Goal: Ask a question: Seek information or help from site administrators or community

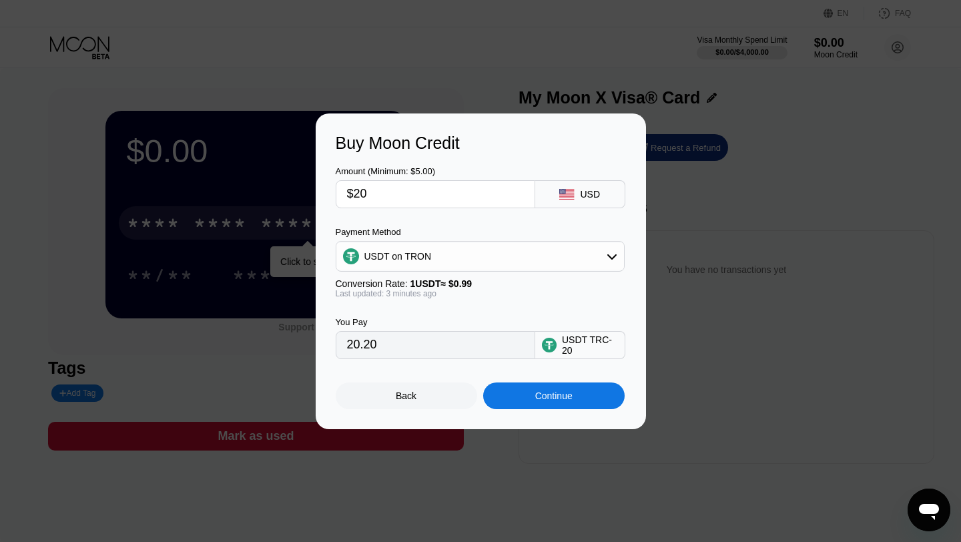
click at [420, 378] on div "Back Continue" at bounding box center [481, 384] width 290 height 50
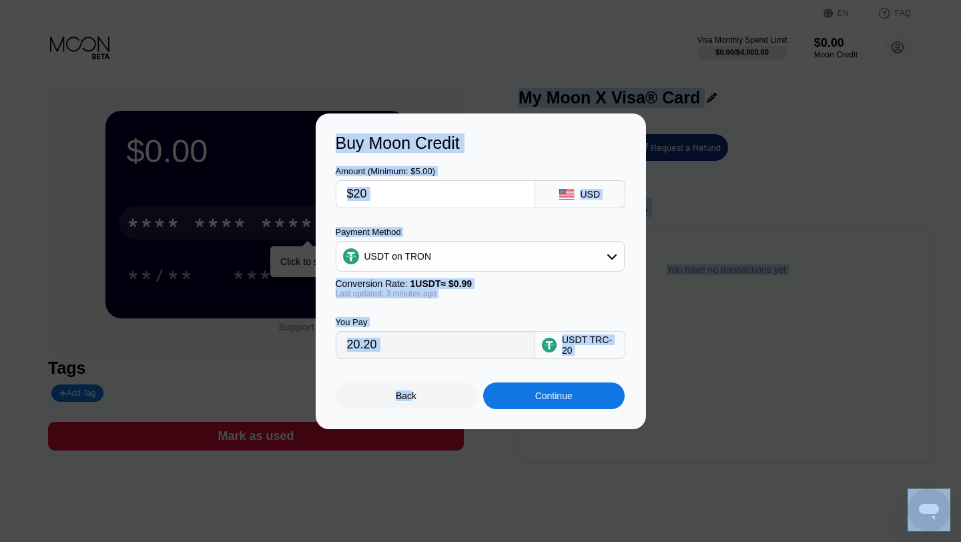
drag, startPoint x: 411, startPoint y: 394, endPoint x: 683, endPoint y: -14, distance: 490.1
click at [683, 0] on html "EN Language Select an item Save FAQ Visa Monthly Spend Limit $0.00 / $4,000.00 …" at bounding box center [480, 271] width 961 height 542
click at [396, 397] on div "Back" at bounding box center [406, 395] width 21 height 11
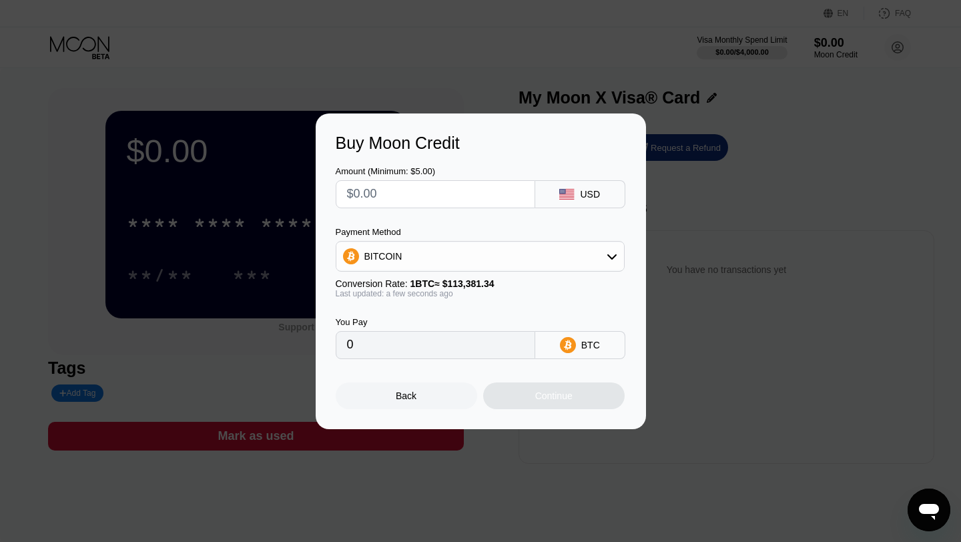
click at [404, 406] on div "Back" at bounding box center [406, 395] width 141 height 27
click at [451, 197] on input "text" at bounding box center [435, 194] width 177 height 27
type input "$1"
type input "0.00000882"
type input "$10"
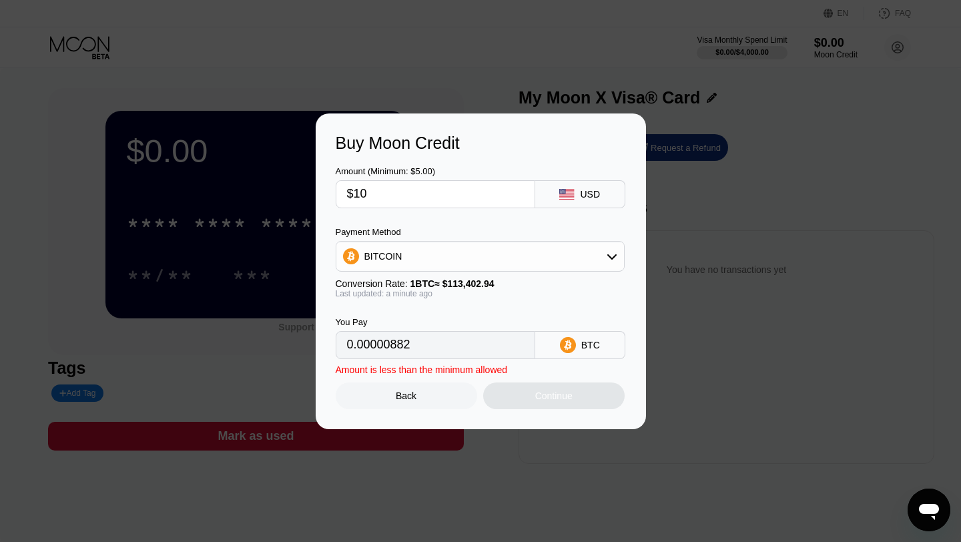
type input "0.00008819"
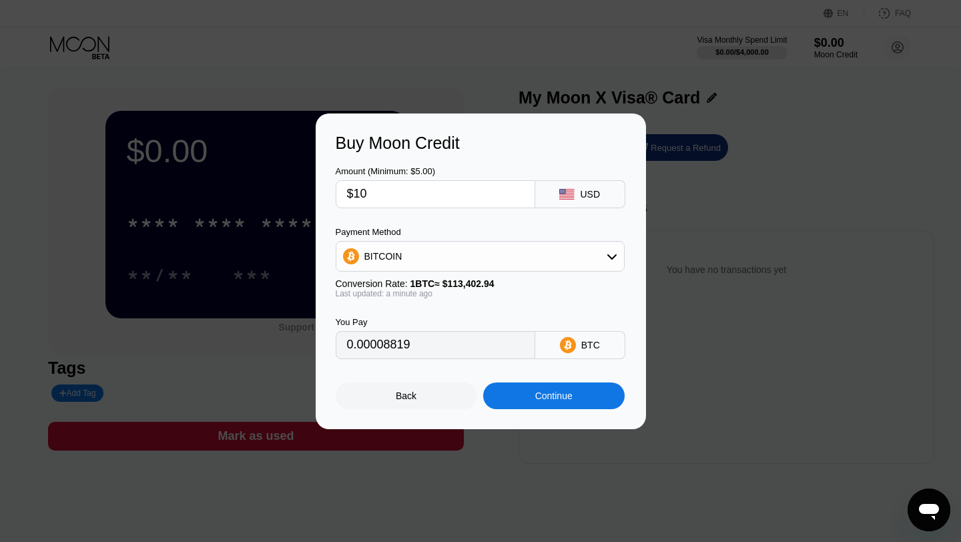
type input "$100"
type input "0.00088182"
type input "$100"
click at [464, 241] on div "BITCOIN" at bounding box center [480, 256] width 289 height 31
click at [464, 245] on div "BITCOIN" at bounding box center [480, 256] width 288 height 27
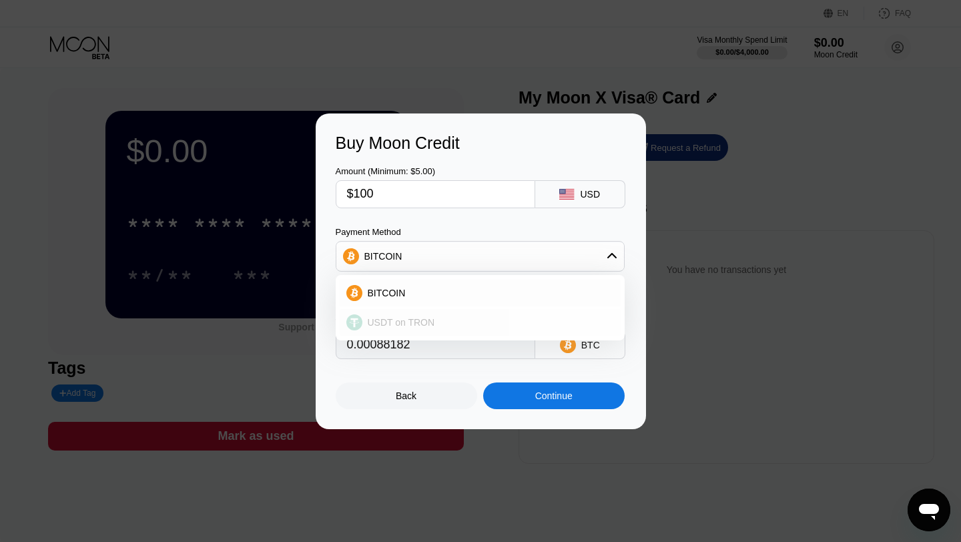
click at [433, 324] on span "USDT on TRON" at bounding box center [401, 322] width 67 height 11
type input "101.01"
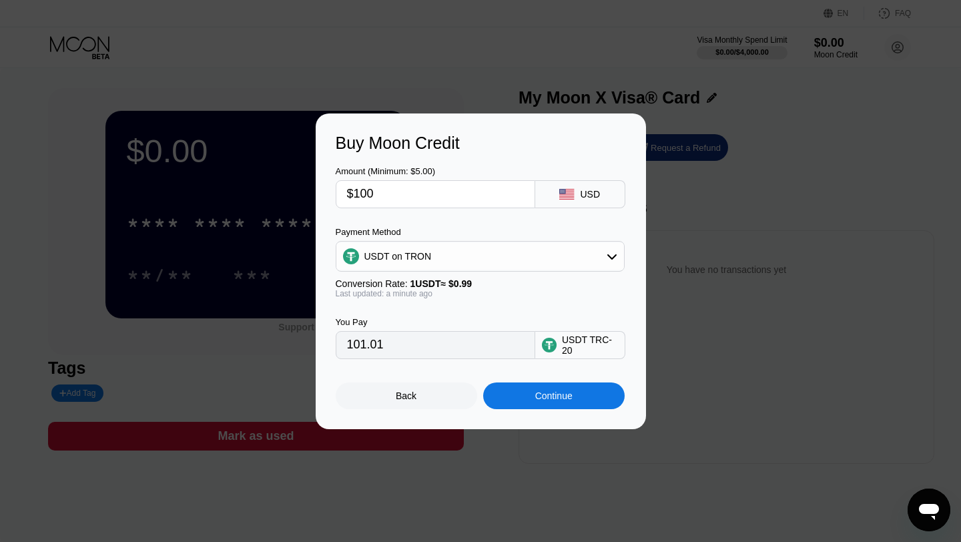
click at [570, 253] on div "USDT on TRON" at bounding box center [480, 256] width 288 height 27
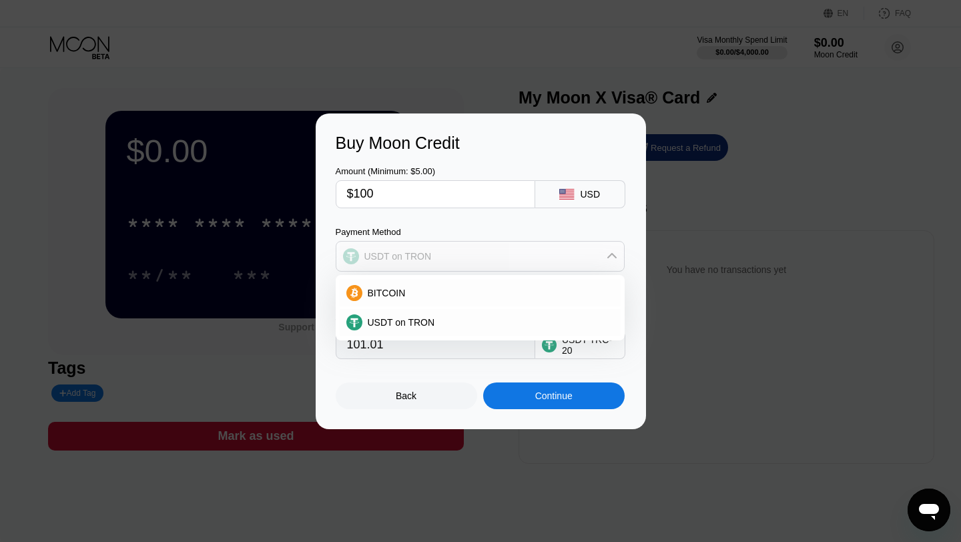
click at [570, 253] on div "USDT on TRON" at bounding box center [480, 256] width 288 height 27
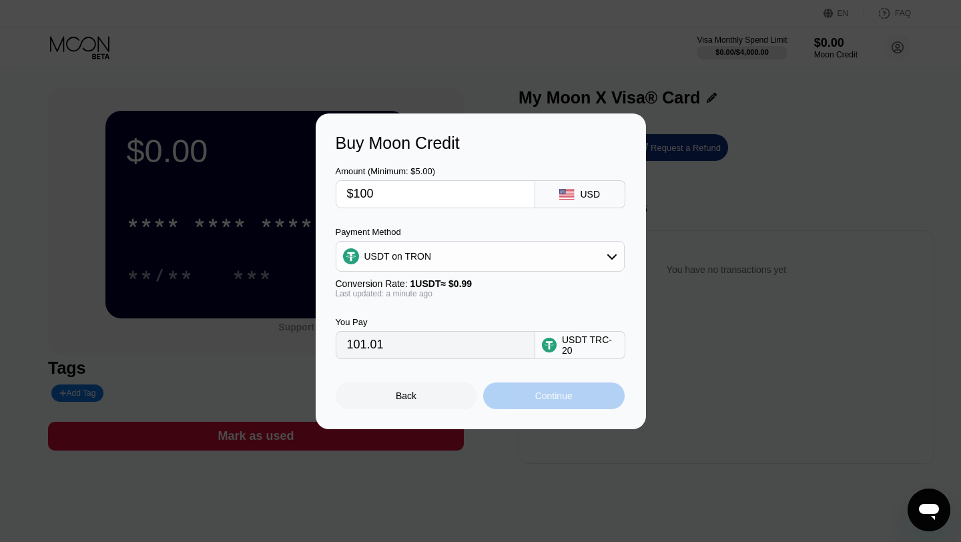
click at [574, 394] on div "Continue" at bounding box center [553, 395] width 141 height 27
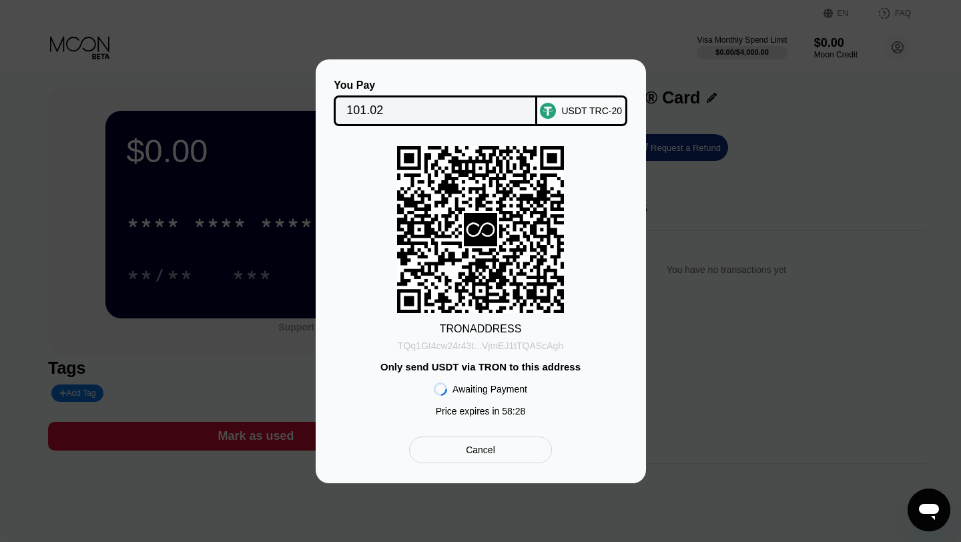
click at [527, 345] on div "TQq1Gt4cw24r43t...VjmEJ1tTQAScAgh" at bounding box center [480, 345] width 165 height 11
click at [423, 349] on div "TQq1Gt4cw24r43t...VjmEJ1tTQAScAgh" at bounding box center [480, 345] width 165 height 11
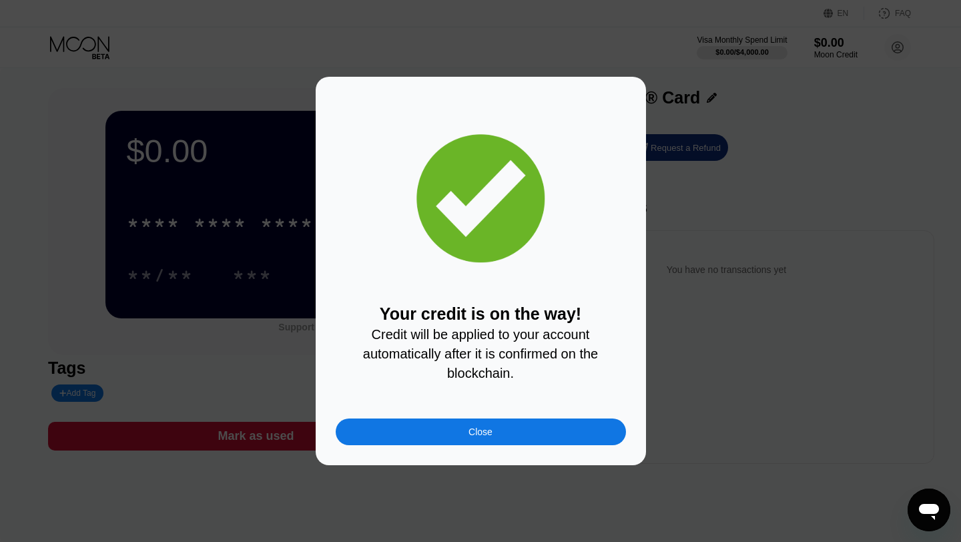
click at [464, 435] on div "Close" at bounding box center [481, 431] width 290 height 27
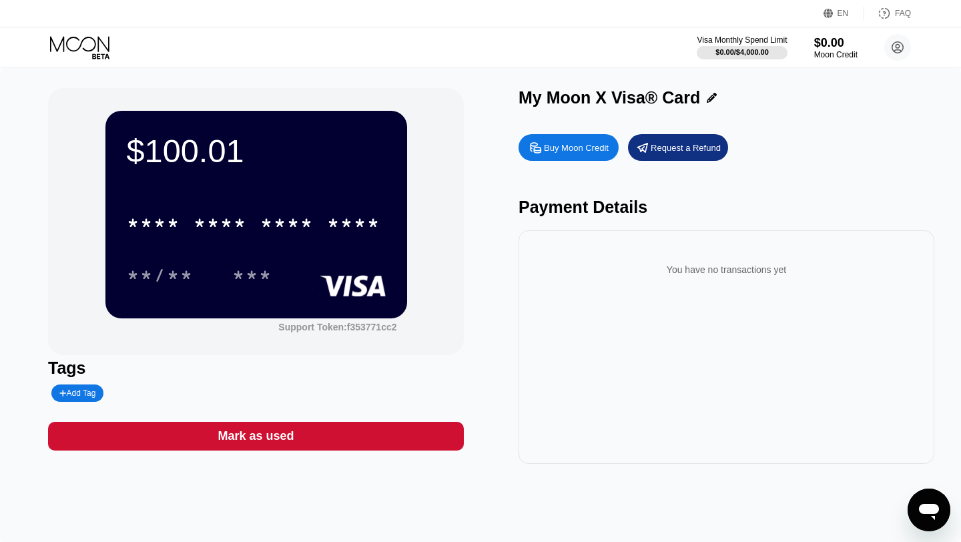
click at [280, 199] on div "* * * * * * * * * * * * ****" at bounding box center [256, 218] width 259 height 45
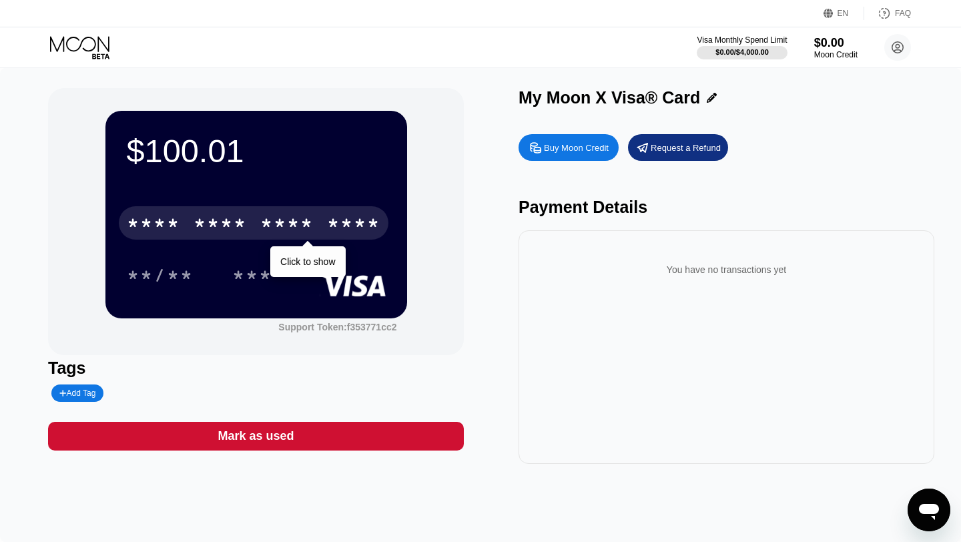
click at [271, 210] on div "* * * * * * * * * * * * ****" at bounding box center [253, 222] width 269 height 33
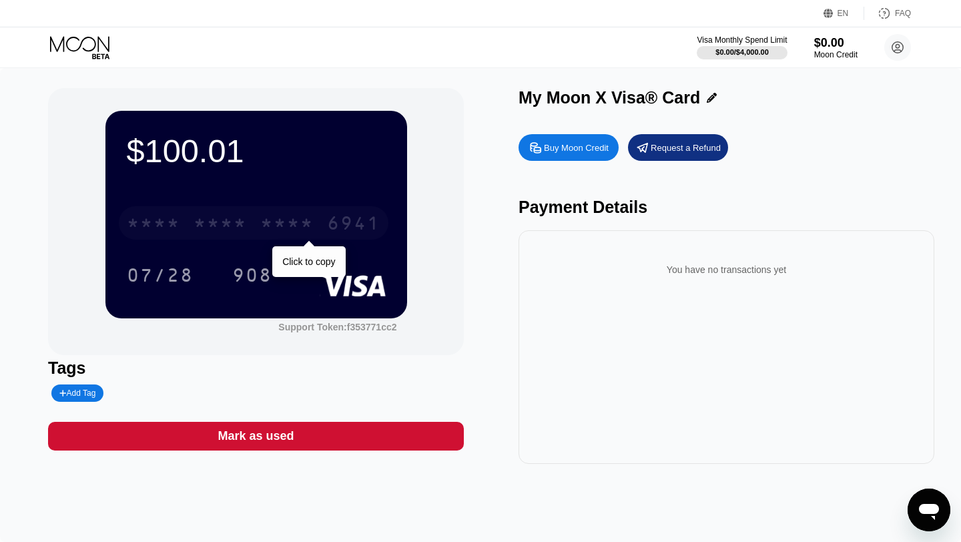
click at [281, 229] on div "* * * *" at bounding box center [286, 224] width 53 height 21
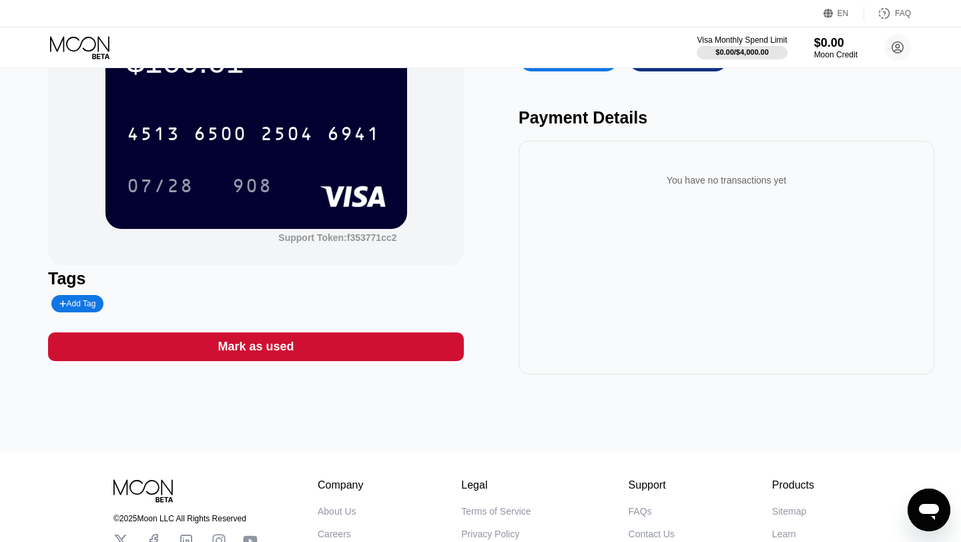
scroll to position [61, 0]
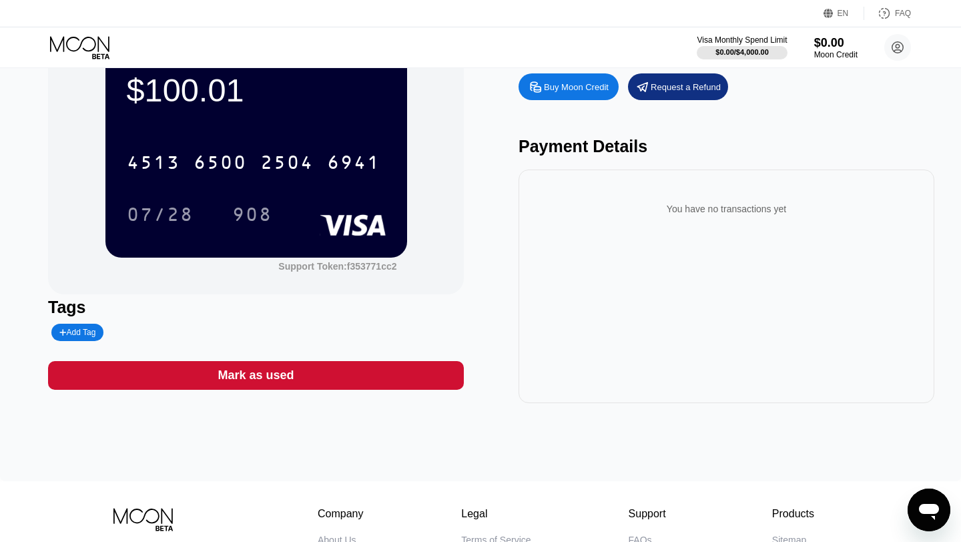
click at [364, 223] on rect at bounding box center [353, 224] width 66 height 21
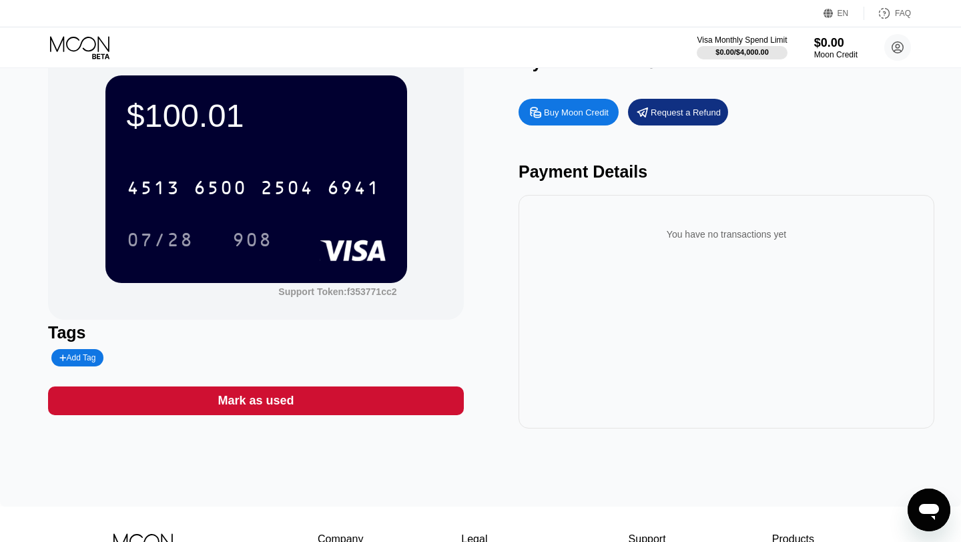
scroll to position [0, 0]
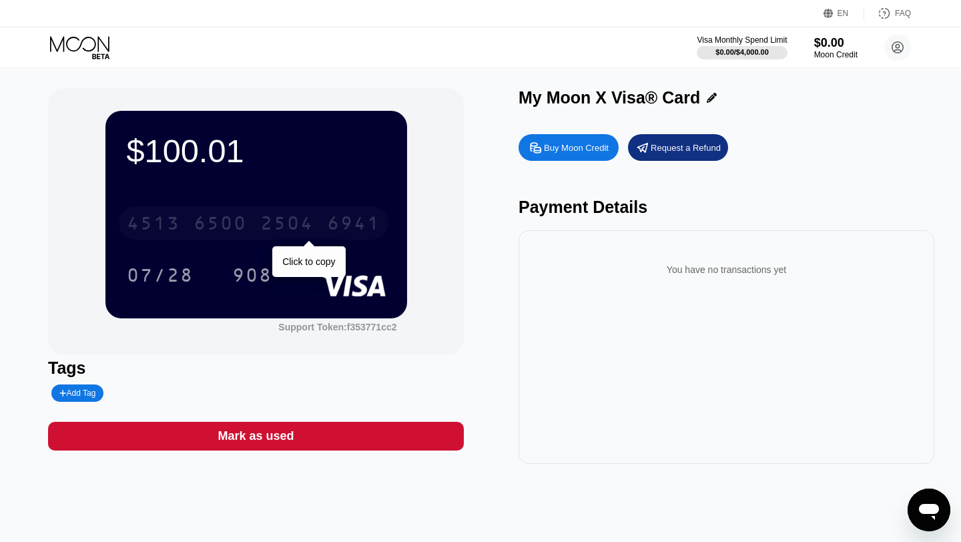
click at [316, 225] on div "4513 6500 2504 6941" at bounding box center [253, 222] width 269 height 33
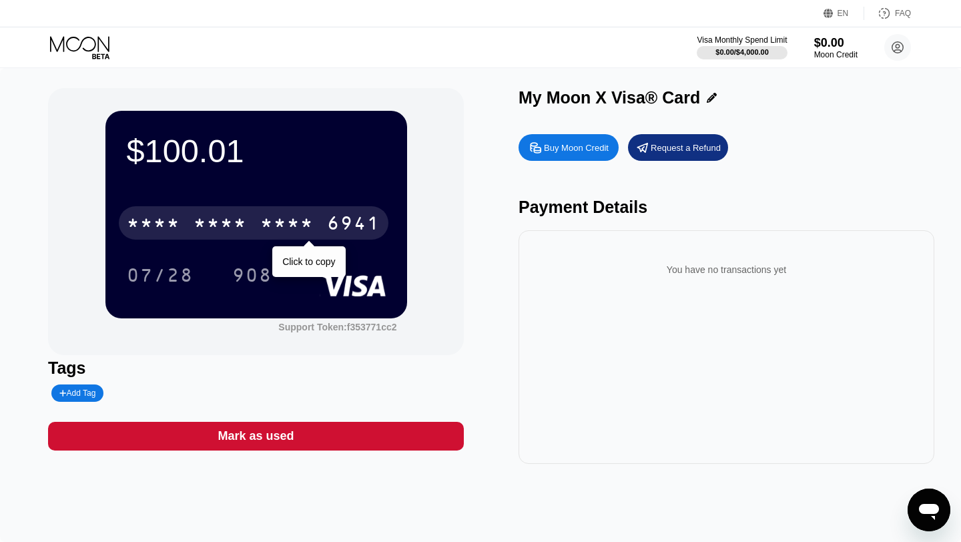
click at [345, 219] on div "6941" at bounding box center [353, 224] width 53 height 21
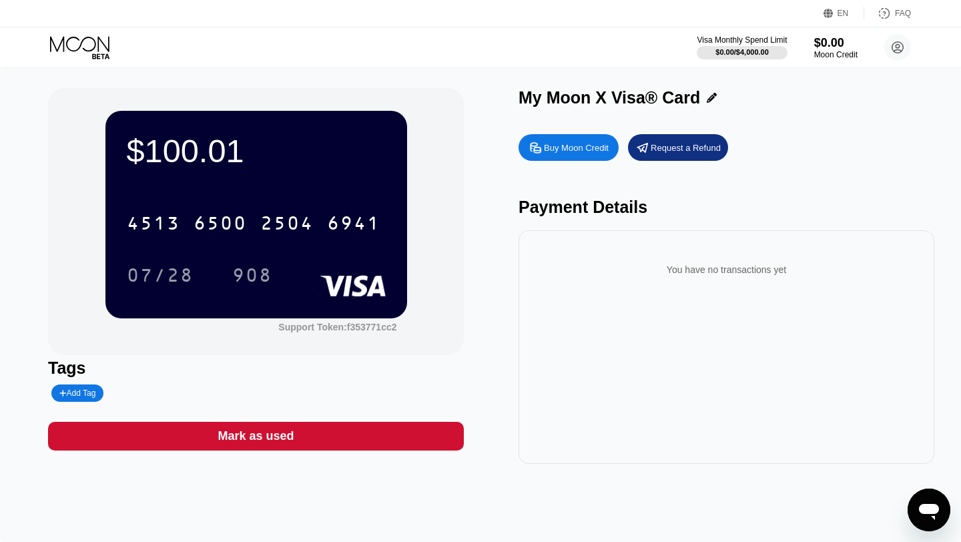
click at [696, 271] on div "You have no transactions yet" at bounding box center [726, 269] width 394 height 37
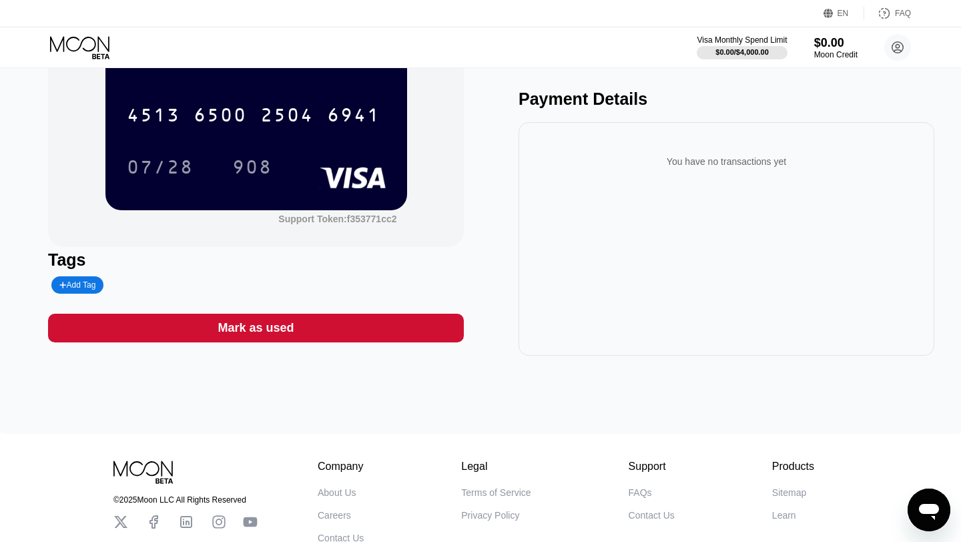
scroll to position [86, 0]
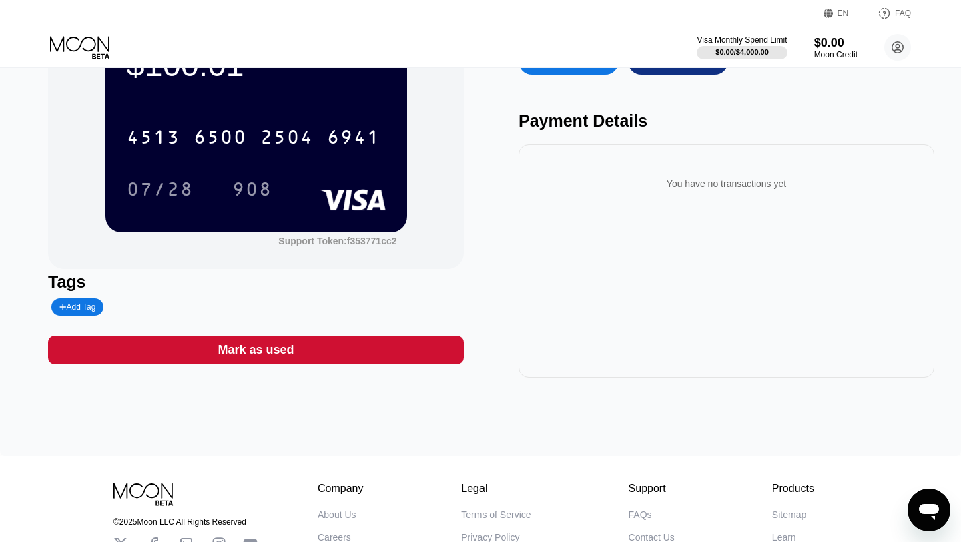
click at [220, 169] on div "4513 6500 2504 6941 07/28 908" at bounding box center [256, 149] width 259 height 79
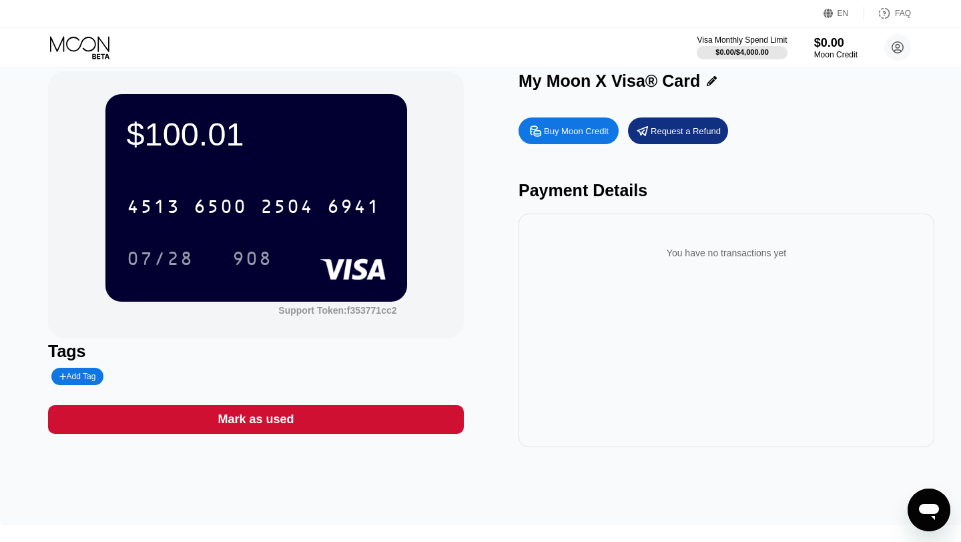
scroll to position [13, 0]
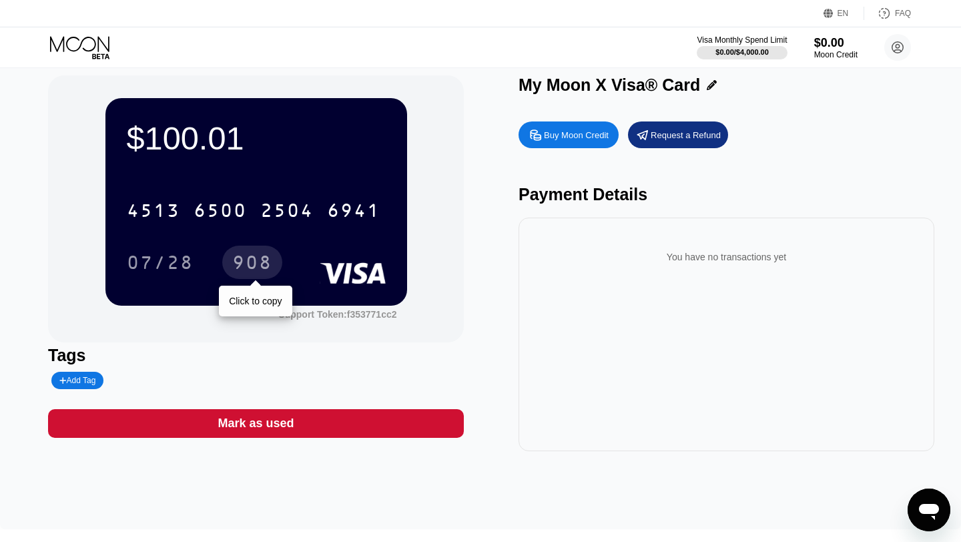
click at [227, 264] on div "908" at bounding box center [252, 261] width 60 height 33
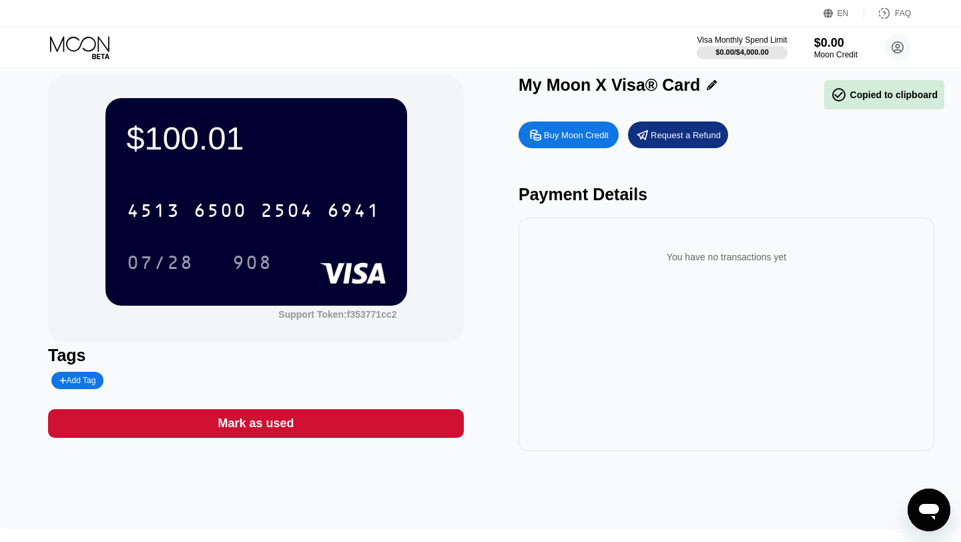
click at [342, 265] on rect at bounding box center [353, 272] width 66 height 21
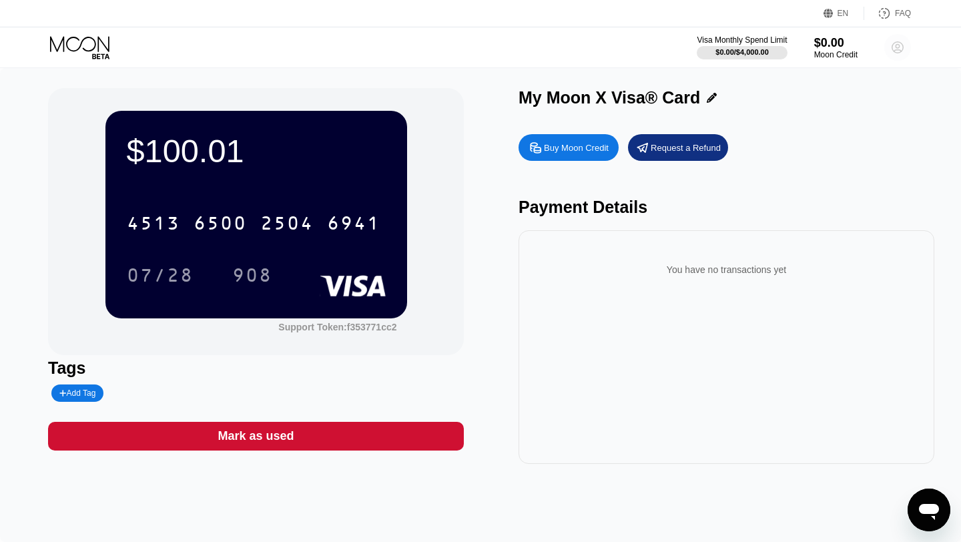
click at [896, 49] on icon at bounding box center [897, 47] width 7 height 7
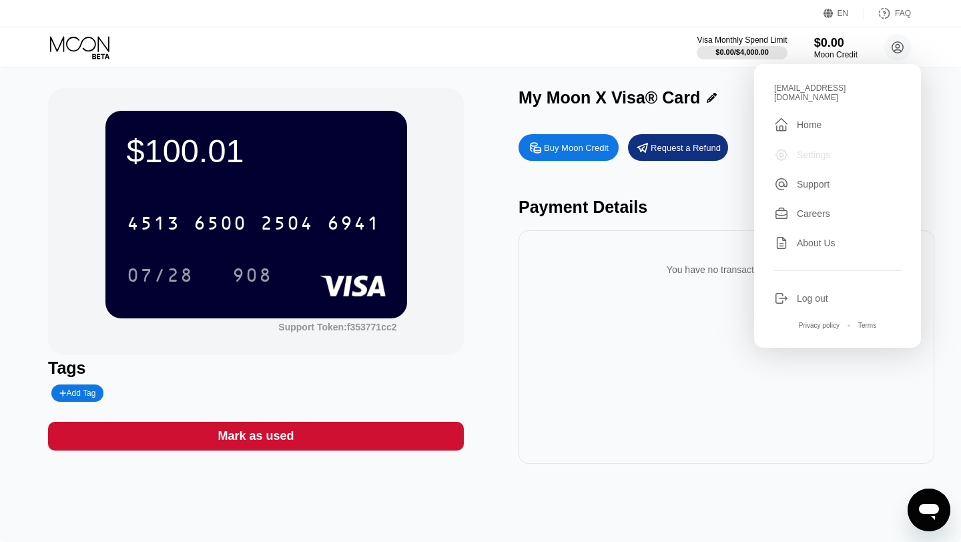
click at [822, 149] on div "Settings" at bounding box center [813, 154] width 34 height 11
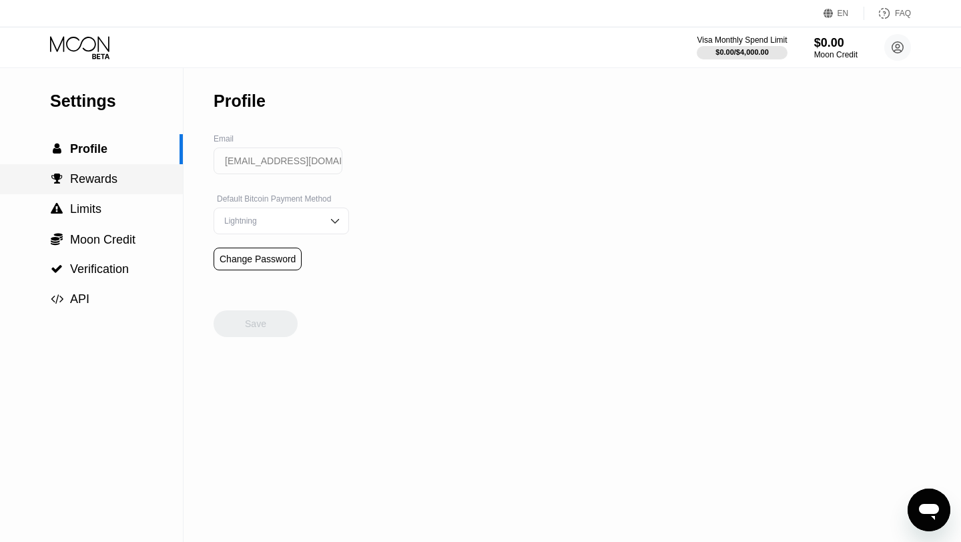
click at [87, 183] on span "Rewards" at bounding box center [93, 178] width 47 height 13
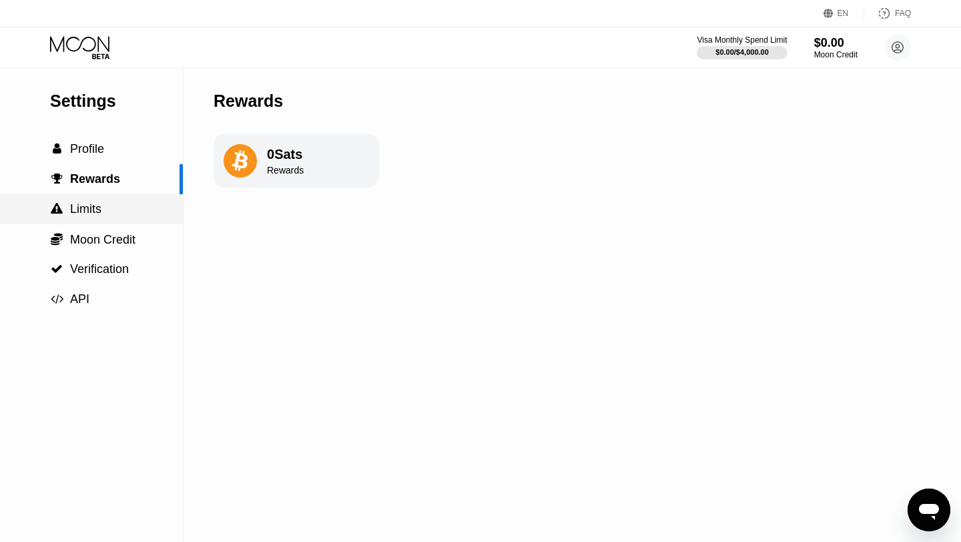
click at [87, 211] on span "Limits" at bounding box center [85, 208] width 31 height 13
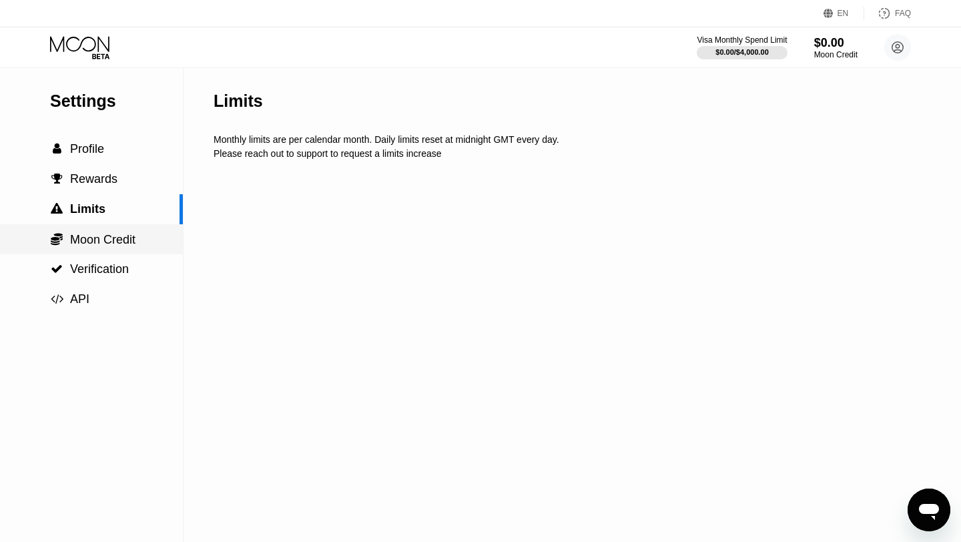
click at [91, 239] on span "Moon Credit" at bounding box center [102, 239] width 65 height 13
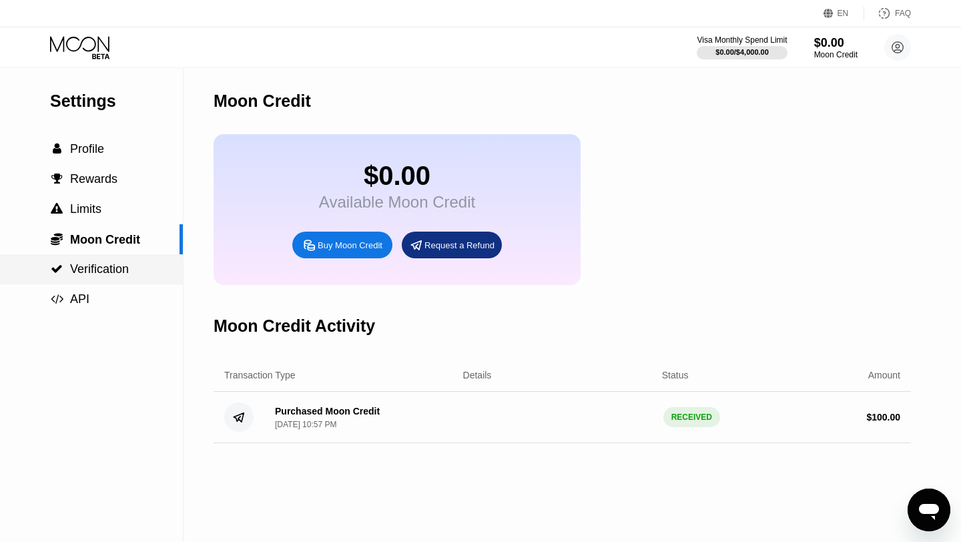
click at [100, 269] on span "Verification" at bounding box center [99, 268] width 59 height 13
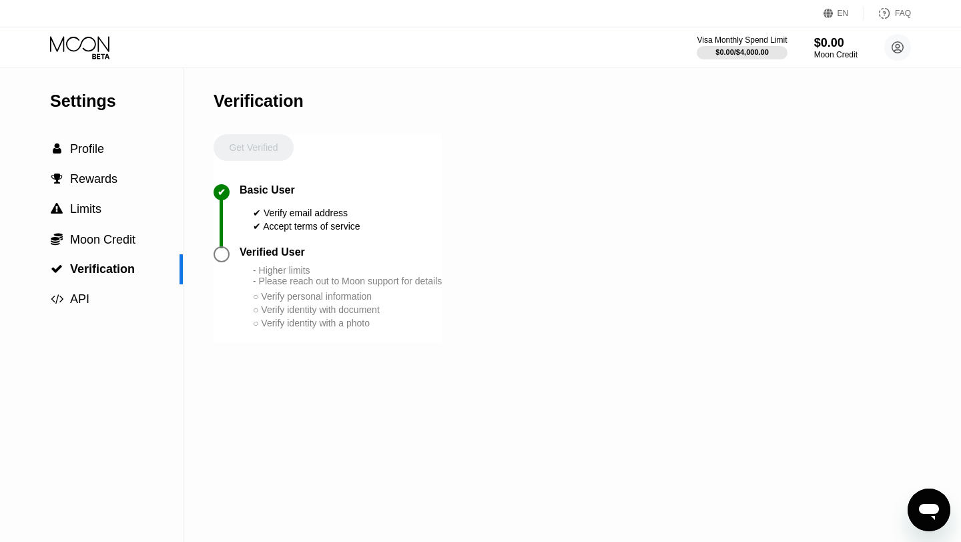
click at [222, 258] on div at bounding box center [221, 254] width 16 height 16
click at [109, 296] on div " API" at bounding box center [91, 299] width 183 height 14
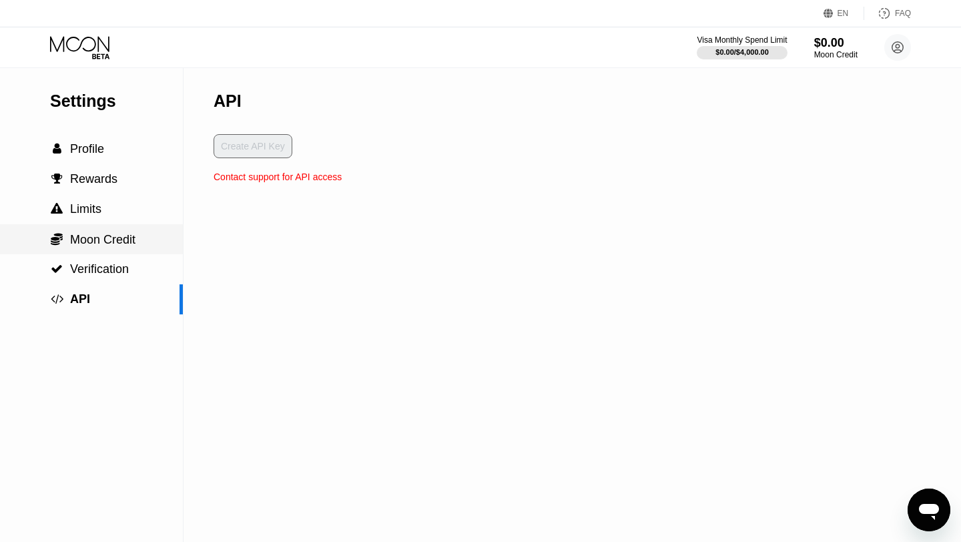
click at [105, 245] on span "Moon Credit" at bounding box center [102, 239] width 65 height 13
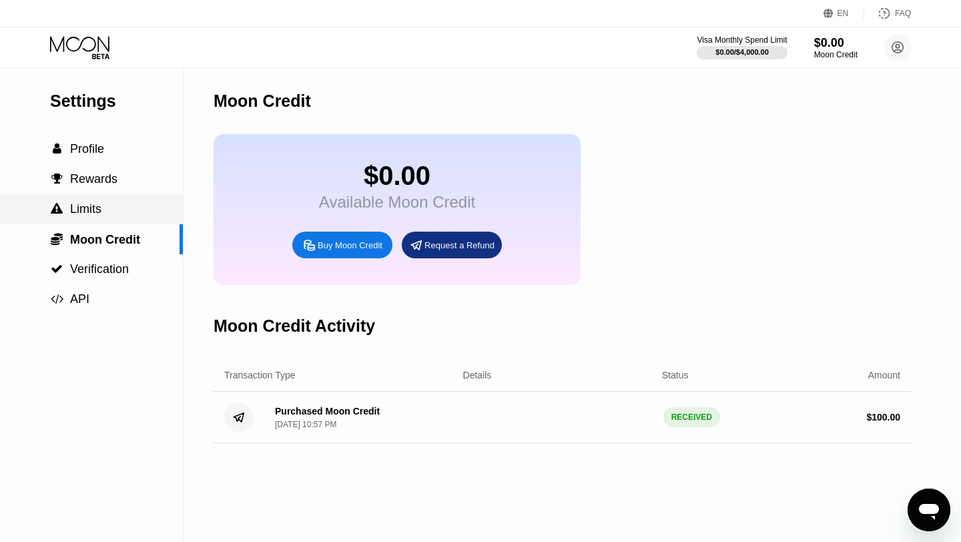
click at [92, 217] on div " Limits" at bounding box center [91, 209] width 183 height 30
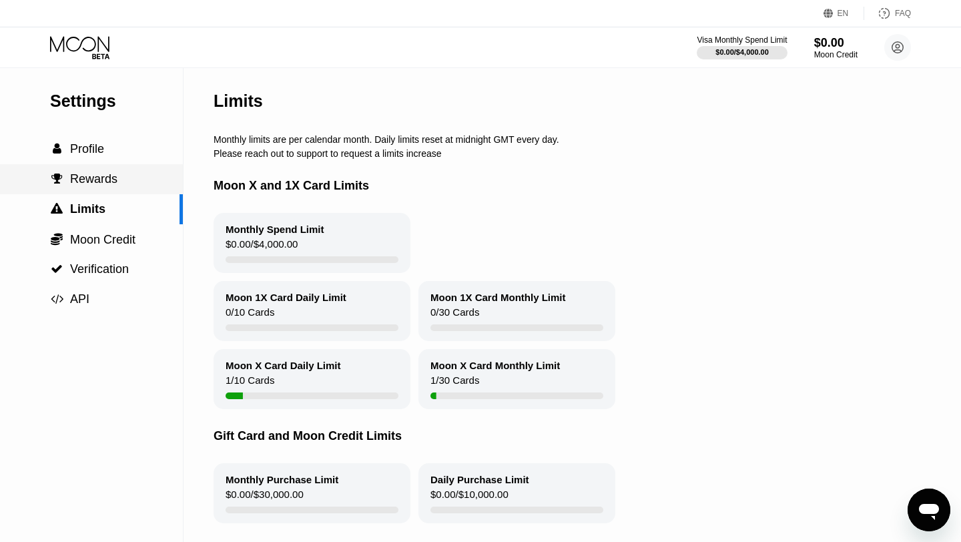
click at [96, 181] on span "Rewards" at bounding box center [93, 178] width 47 height 13
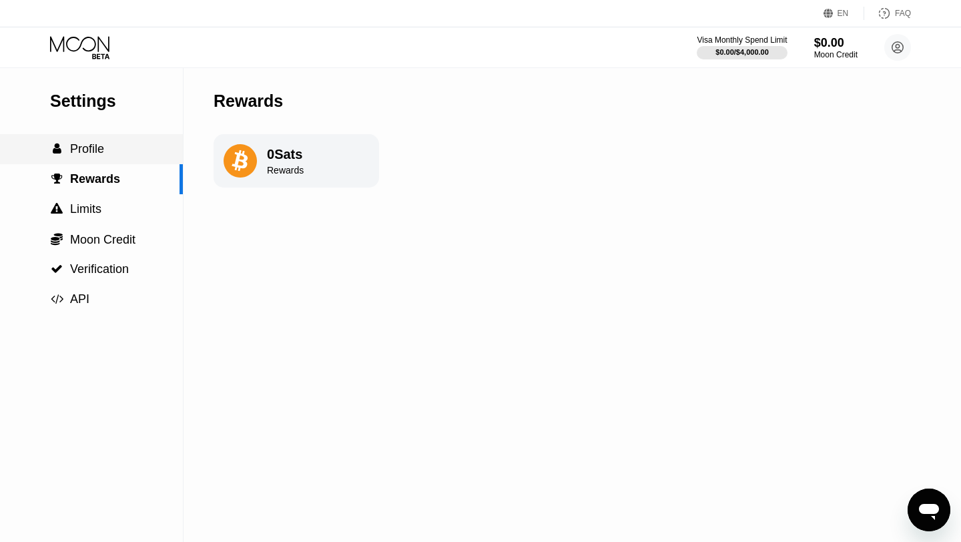
click at [91, 152] on span "Profile" at bounding box center [87, 148] width 34 height 13
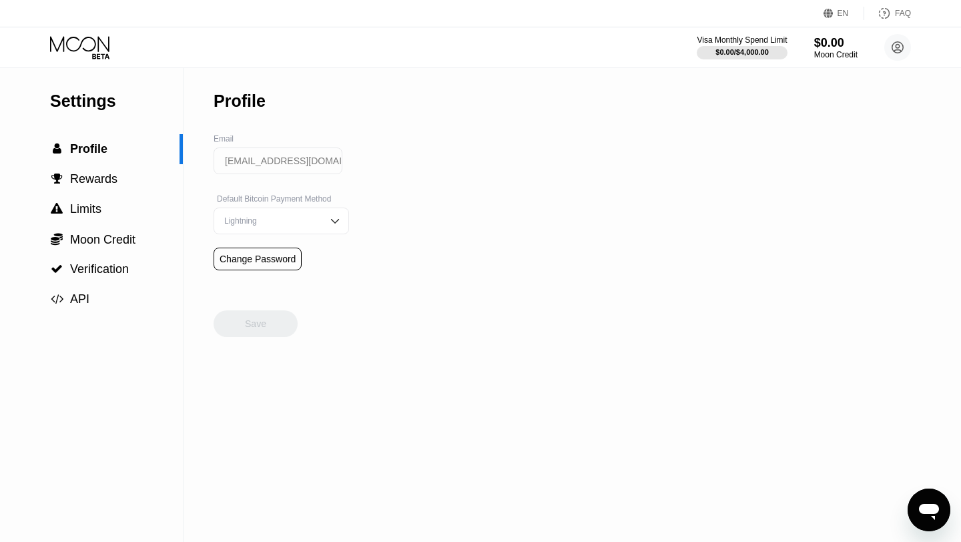
click at [90, 99] on div "Settings" at bounding box center [116, 100] width 133 height 19
click at [826, 48] on div "$0.00" at bounding box center [835, 42] width 45 height 14
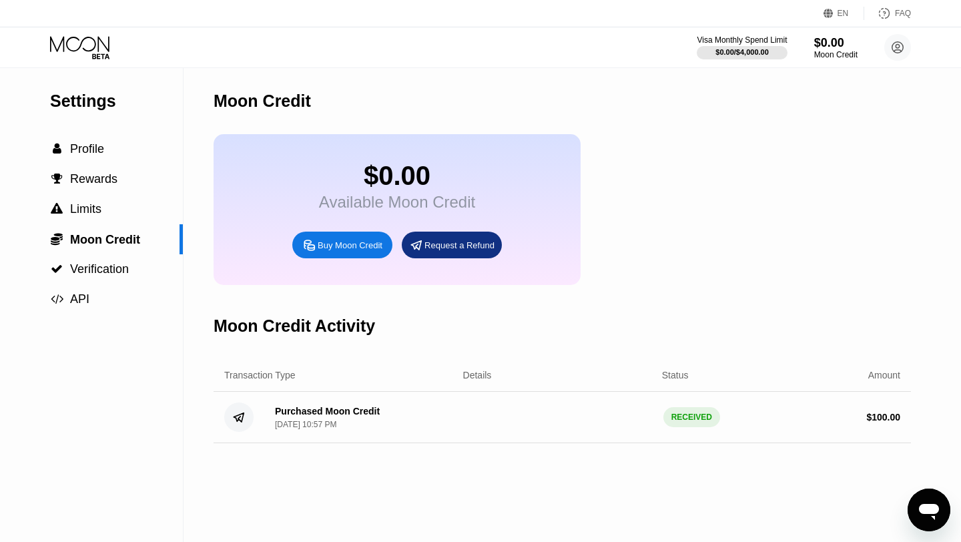
click at [318, 412] on div "Purchased Moon Credit" at bounding box center [327, 411] width 105 height 11
click at [282, 419] on div "Purchased Moon Credit Aug 20, 2025, 10:57 PM" at bounding box center [327, 417] width 105 height 23
click at [243, 417] on circle at bounding box center [238, 416] width 29 height 29
click at [298, 428] on div "Aug 20, 2025, 10:57 PM" at bounding box center [305, 424] width 61 height 9
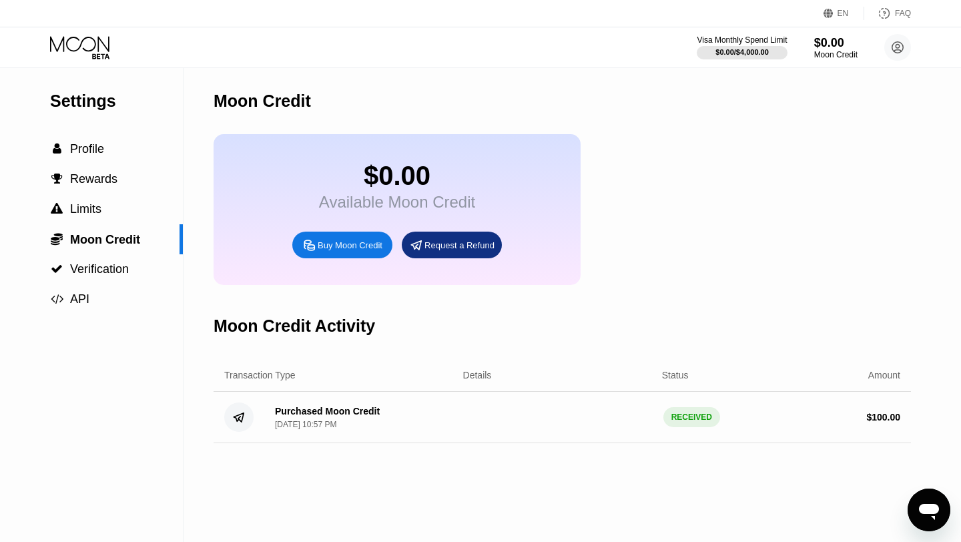
click at [336, 415] on div "Purchased Moon Credit" at bounding box center [327, 411] width 105 height 11
click at [699, 422] on div "RECEIVED" at bounding box center [691, 417] width 57 height 20
click at [84, 147] on span "Profile" at bounding box center [87, 148] width 34 height 13
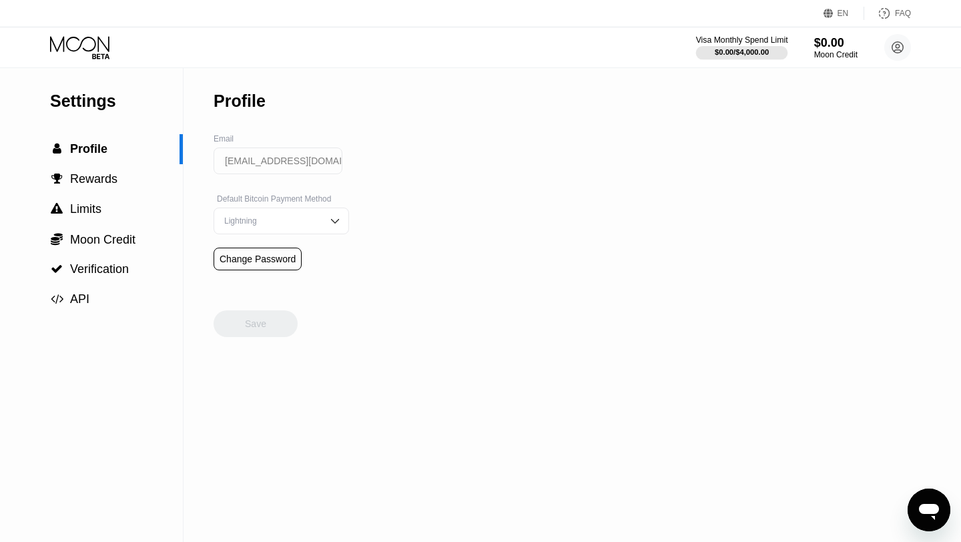
click at [726, 51] on div "$0.00 / $4,000.00" at bounding box center [741, 52] width 54 height 8
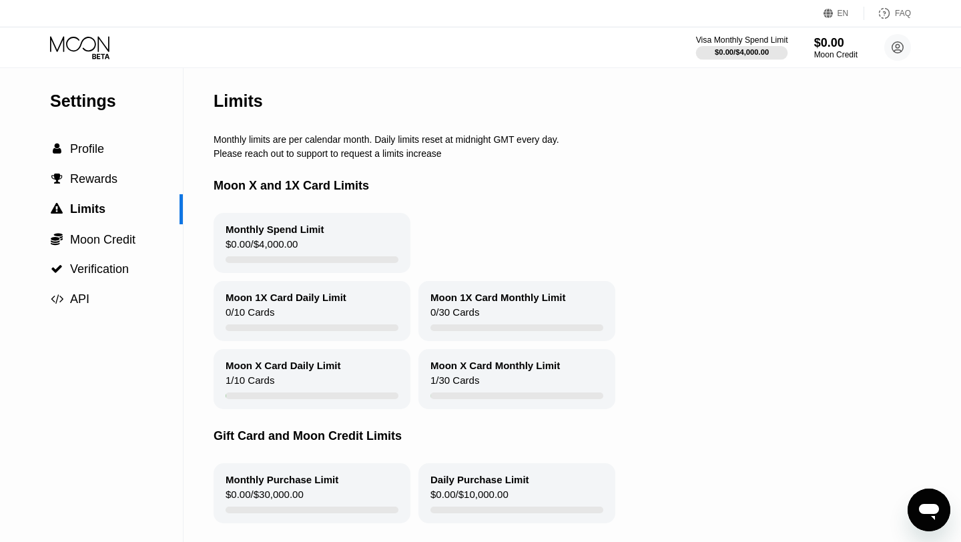
click at [762, 46] on div at bounding box center [742, 52] width 92 height 13
click at [832, 47] on div "$0.00" at bounding box center [835, 42] width 45 height 14
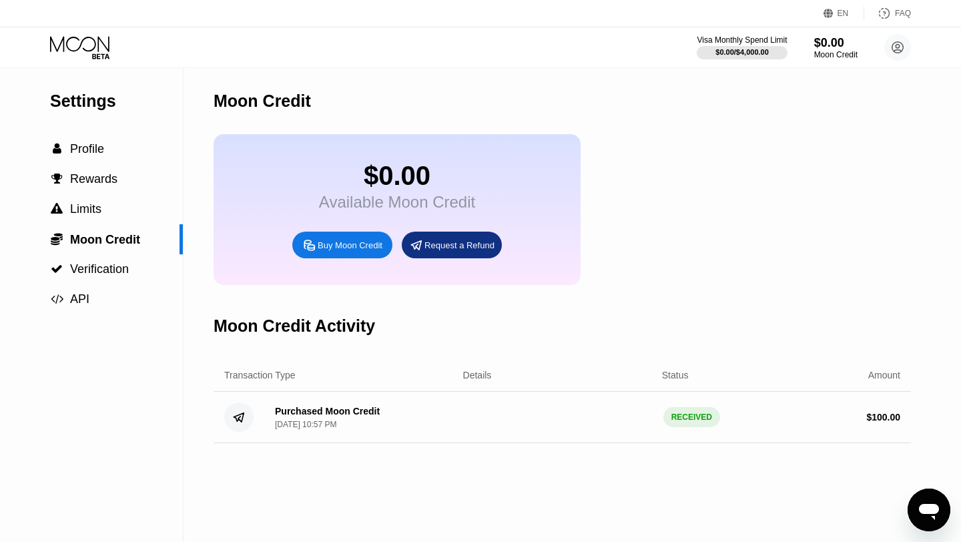
click at [366, 203] on div "Available Moon Credit" at bounding box center [397, 202] width 156 height 19
click at [472, 403] on div "Purchased Moon Credit Aug 20, 2025, 10:57 PM RECEIVED $ 100.00" at bounding box center [561, 417] width 697 height 51
click at [904, 440] on div "Purchased Moon Credit Aug 20, 2025, 10:57 PM RECEIVED $ 100.00" at bounding box center [561, 417] width 697 height 51
click at [296, 422] on div "Aug 20, 2025, 10:57 PM" at bounding box center [305, 424] width 61 height 9
click at [80, 54] on icon at bounding box center [81, 47] width 62 height 23
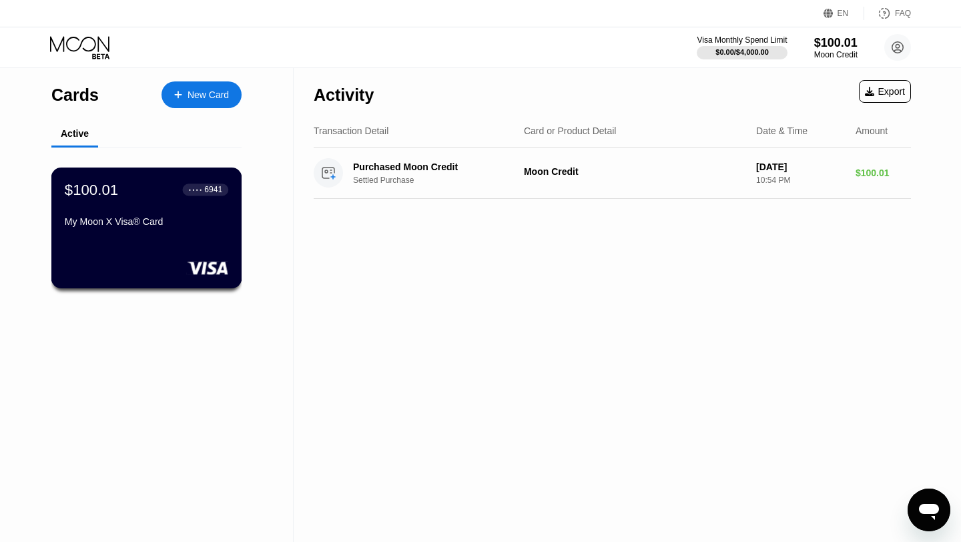
click at [86, 219] on div "My Moon X Visa® Card" at bounding box center [146, 221] width 163 height 11
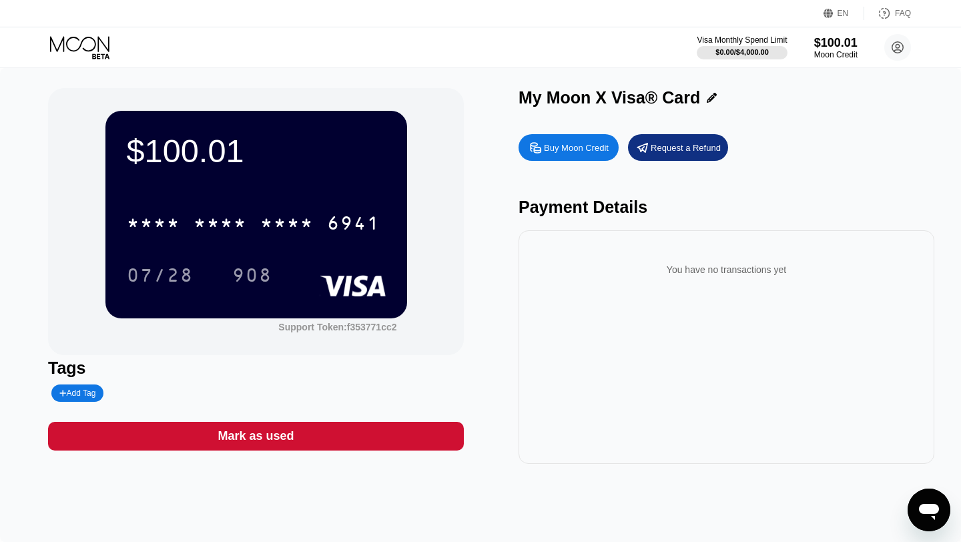
click at [706, 94] on icon at bounding box center [711, 98] width 10 height 10
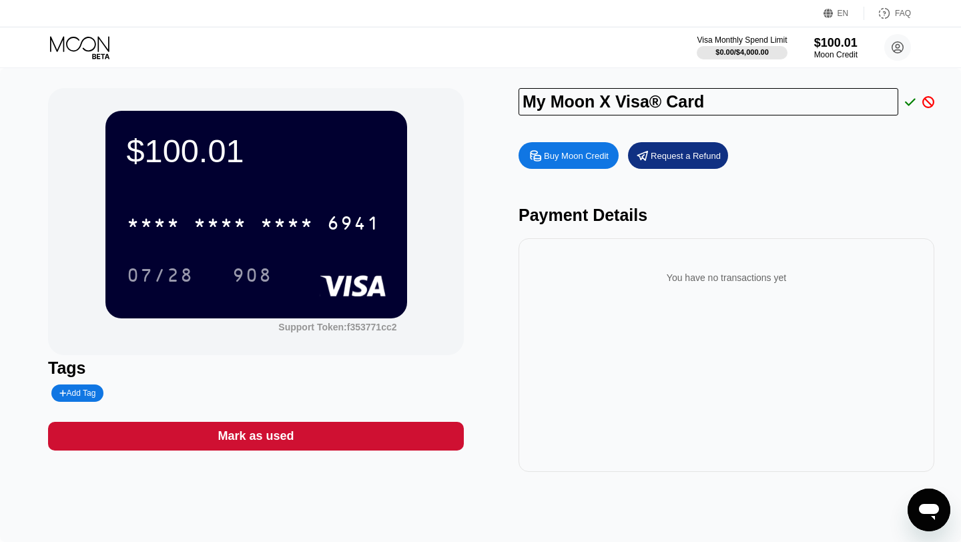
drag, startPoint x: 724, startPoint y: 102, endPoint x: 551, endPoint y: 85, distance: 174.3
click at [551, 85] on div "$100.01 * * * * * * * * * * * * 6941 07/28 908 Support Token: f353771cc2 Tags A…" at bounding box center [480, 305] width 961 height 474
type input "Rayan Davis"
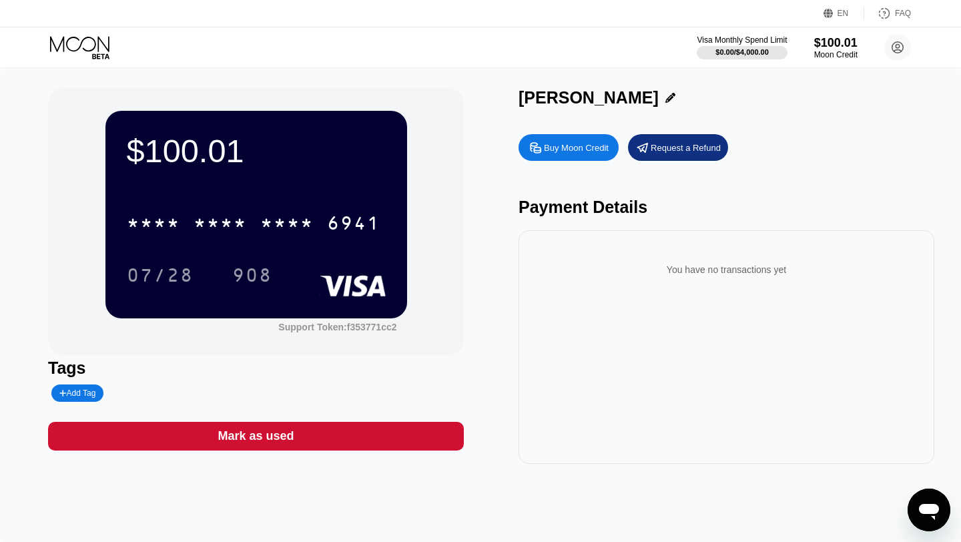
click at [419, 317] on div "$100.01 * * * * * * * * * * * * 6941 07/28 908 Support Token: f353771cc2" at bounding box center [256, 221] width 416 height 267
click at [337, 270] on div "07/28 908" at bounding box center [256, 274] width 259 height 33
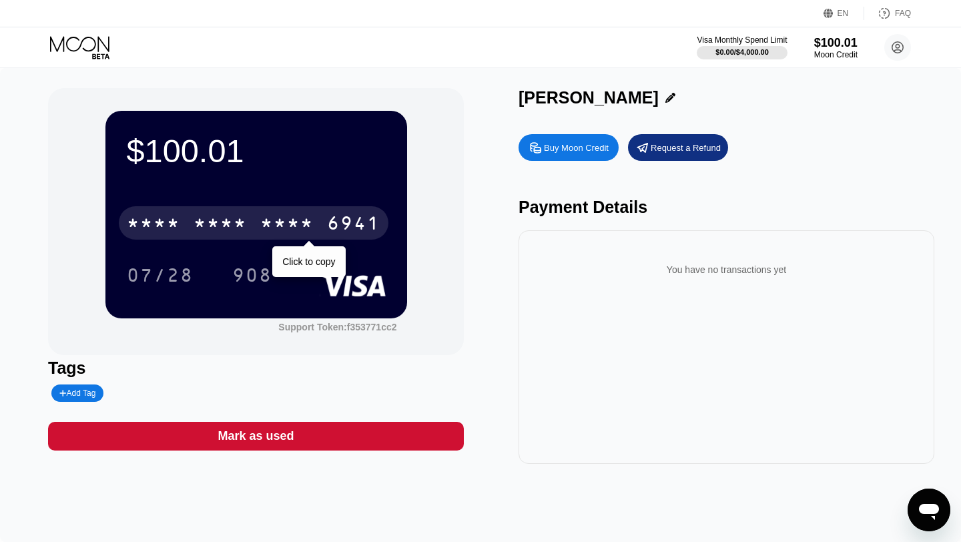
click at [298, 229] on div "* * * *" at bounding box center [286, 224] width 53 height 21
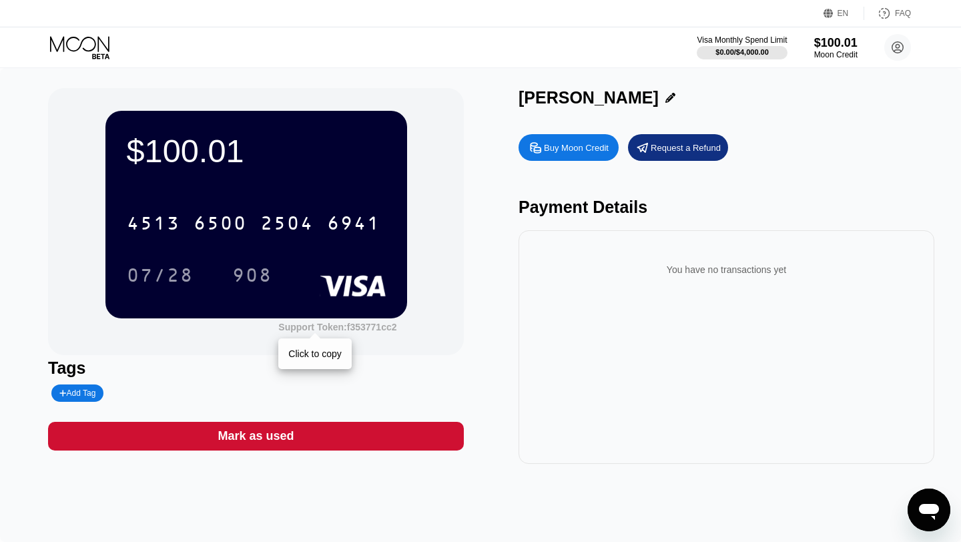
click at [380, 331] on div "Support Token: f353771cc2" at bounding box center [337, 327] width 118 height 11
click at [354, 328] on div "Support Token: f353771cc2" at bounding box center [337, 327] width 118 height 11
click at [919, 513] on icon "Open messaging window" at bounding box center [929, 510] width 24 height 24
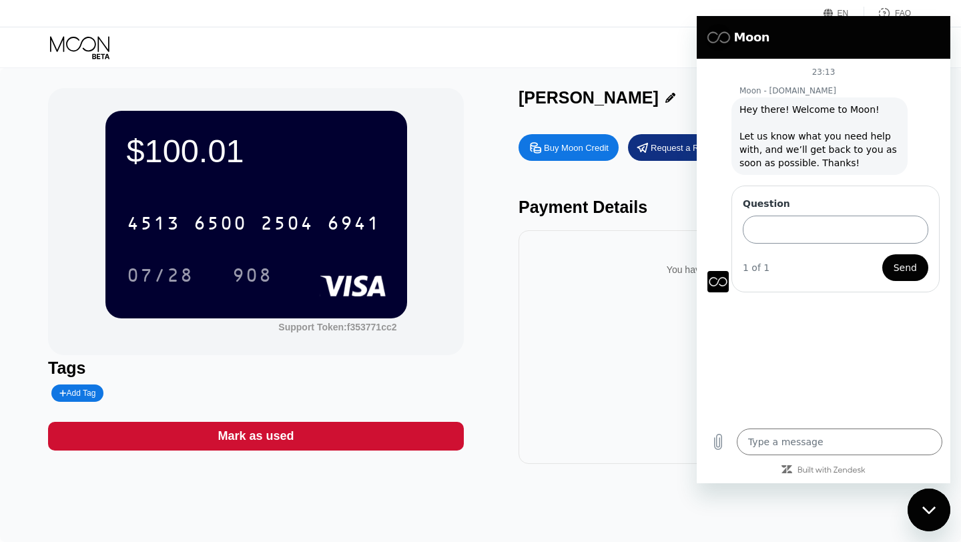
click at [795, 238] on input "Question" at bounding box center [834, 229] width 185 height 28
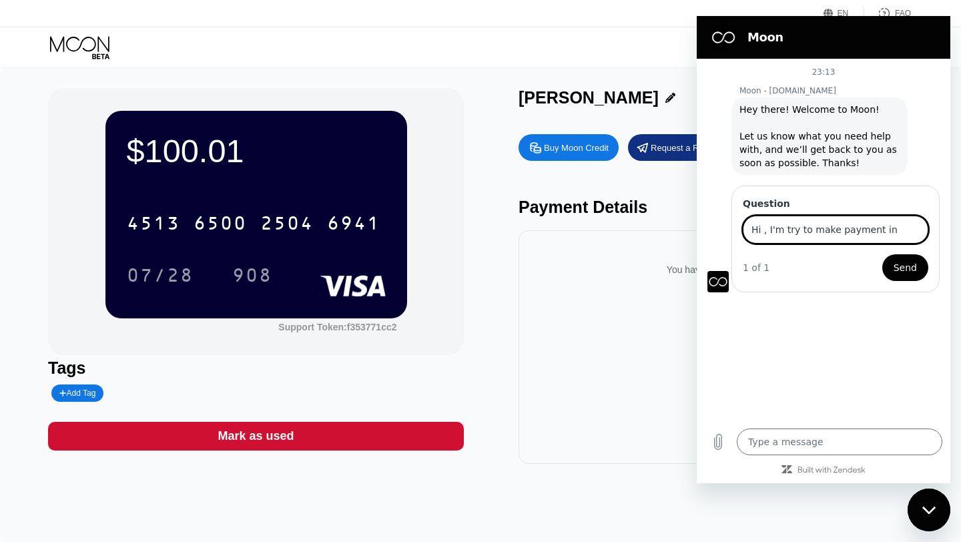
type input "Hi , I'm try to make payment in"
type textarea "x"
paste input "kamatera"
type input "Hi , I'm try to make payment in kamatera"
type textarea "x"
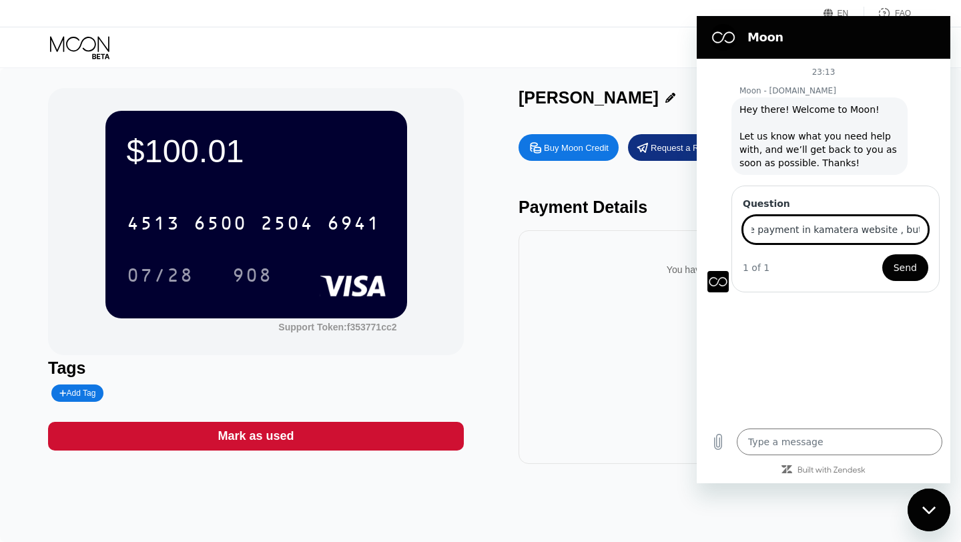
scroll to position [0, 89]
type input "Hi , I'm try to make payment in kamatera website , but need"
type textarea "x"
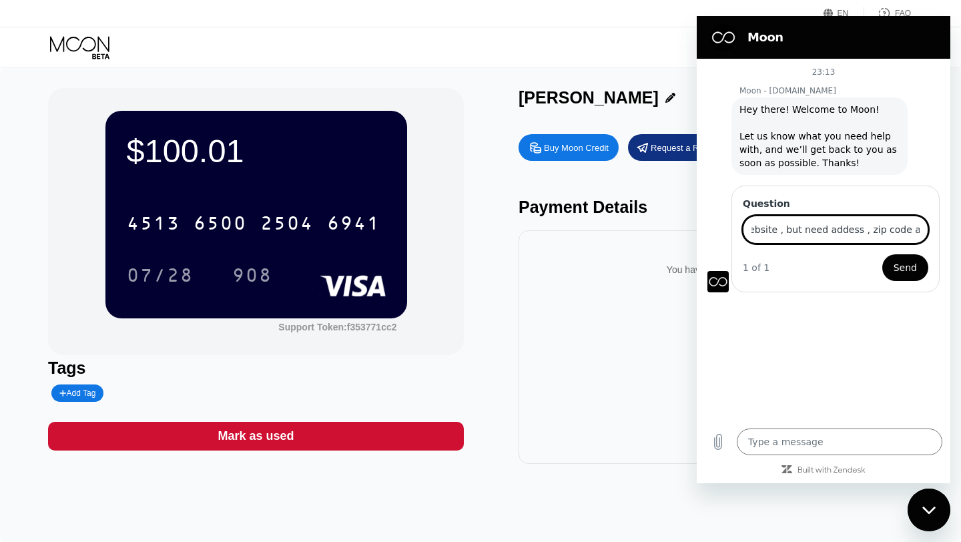
type input "Hi , I'm try to make payment in kamatera website , but need addess , zip code a…"
type textarea "x"
paste input "What values should I enter? I get an error when I enter my details!"
type input "Hi , I'm try to make payment in kamatera website , but need addess , zip code a…"
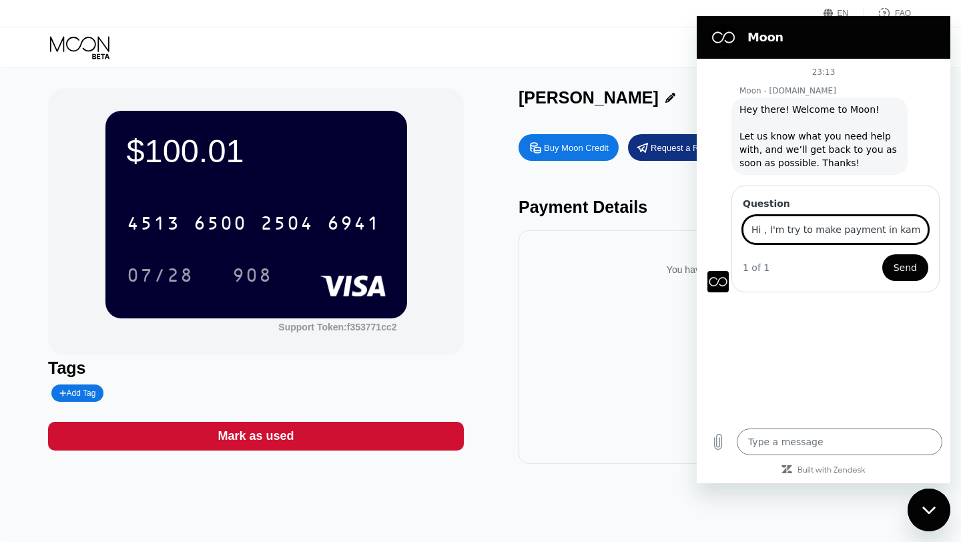
scroll to position [0, 489]
type textarea "x"
click at [283, 330] on div "Support Token: f353771cc2" at bounding box center [337, 327] width 118 height 11
click at [814, 233] on input "Hi , I'm try to make payment in kamatera website , but need addess , zip code a…" at bounding box center [834, 229] width 185 height 28
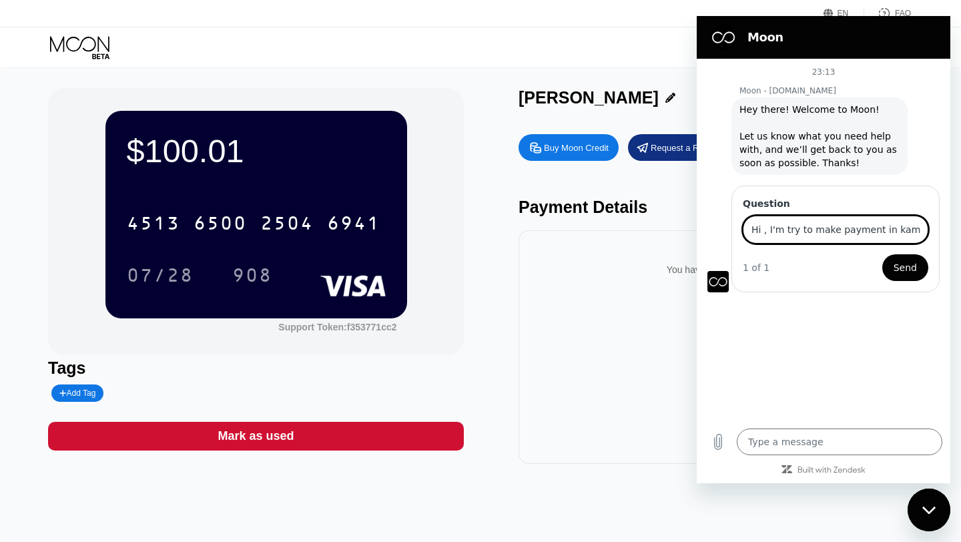
scroll to position [0, 492]
paste input "f353771cc2"
type input "Hi , I'm try to make payment in kamatera website , but need addess , zip code a…"
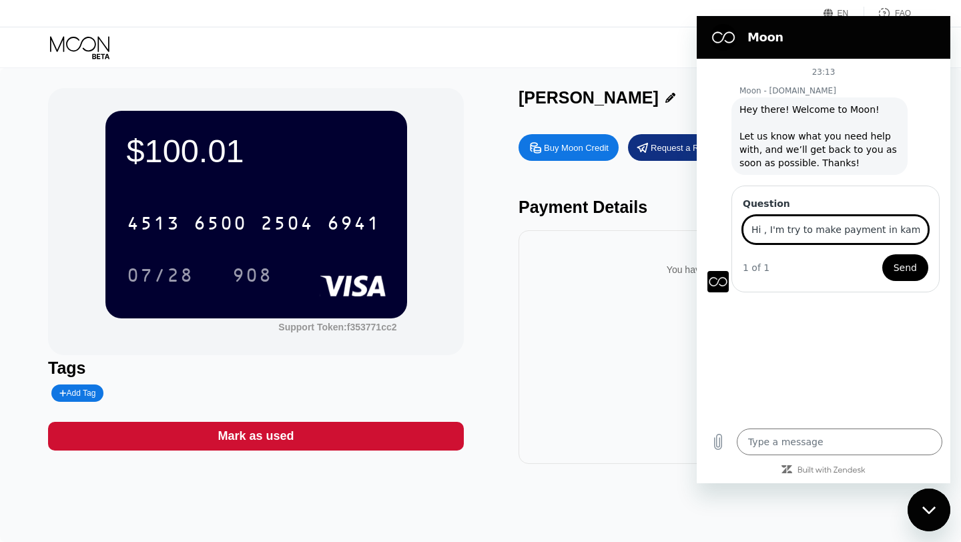
click at [911, 261] on span "Send" at bounding box center [904, 267] width 23 height 16
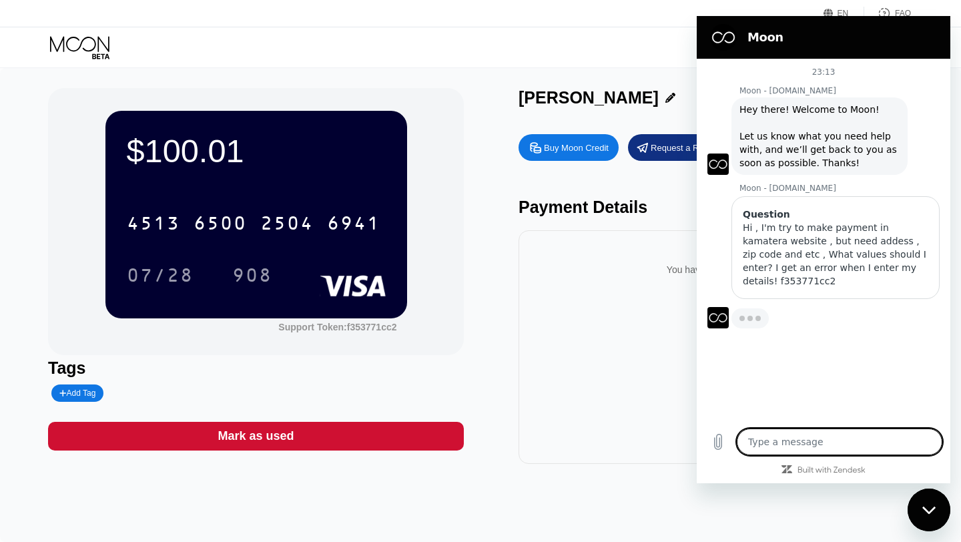
type textarea "x"
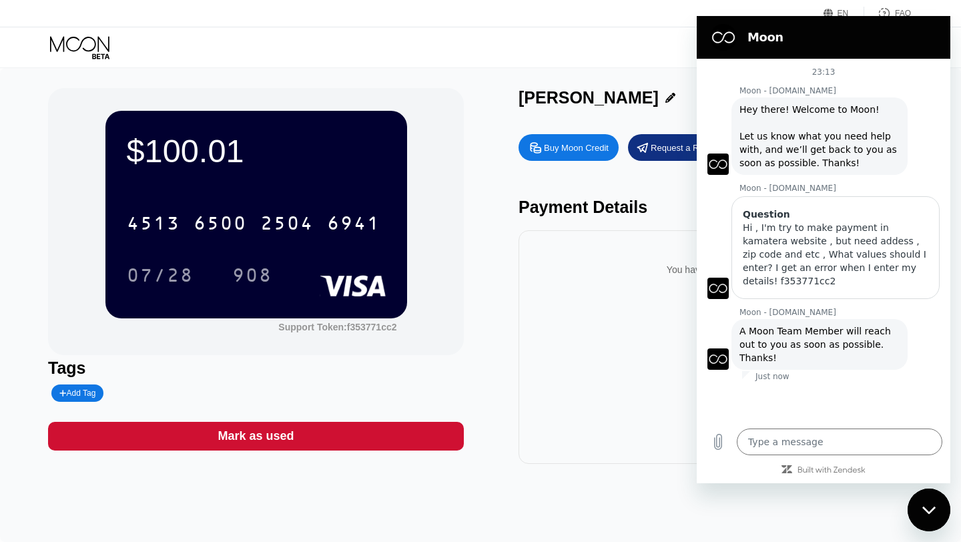
click at [658, 98] on div at bounding box center [666, 98] width 17 height 10
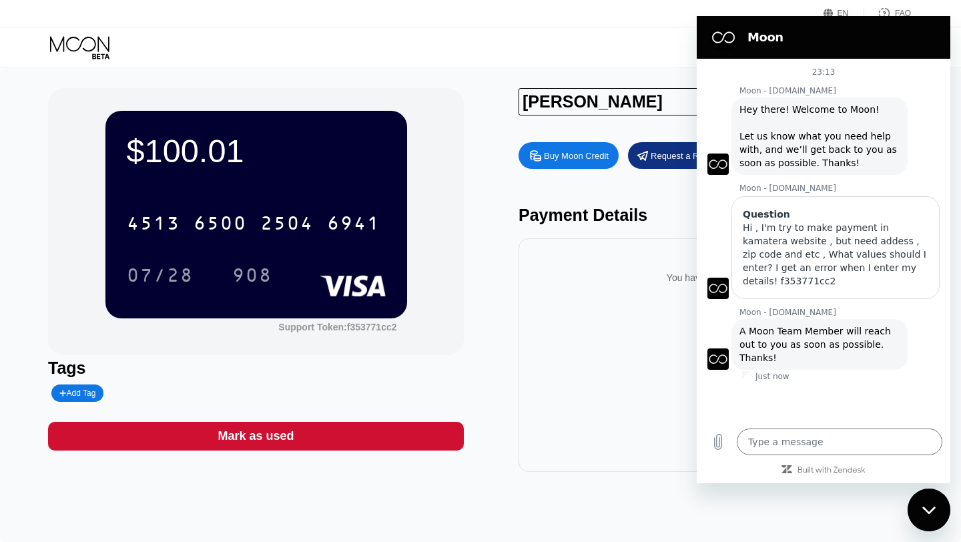
click at [540, 103] on input "Rayan Davis" at bounding box center [708, 101] width 380 height 27
type input "[PERSON_NAME]"
click at [571, 128] on div "Ryan Davis Buy Moon Credit Request a Refund Payment Details You have no transac…" at bounding box center [726, 280] width 416 height 384
click at [920, 511] on div "Close messaging window" at bounding box center [929, 510] width 40 height 40
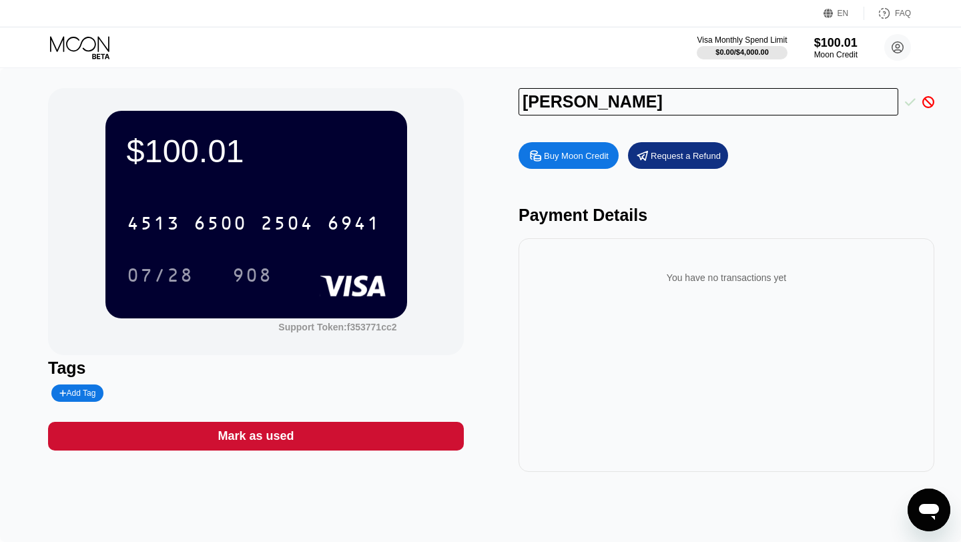
click at [907, 99] on icon at bounding box center [910, 102] width 11 height 12
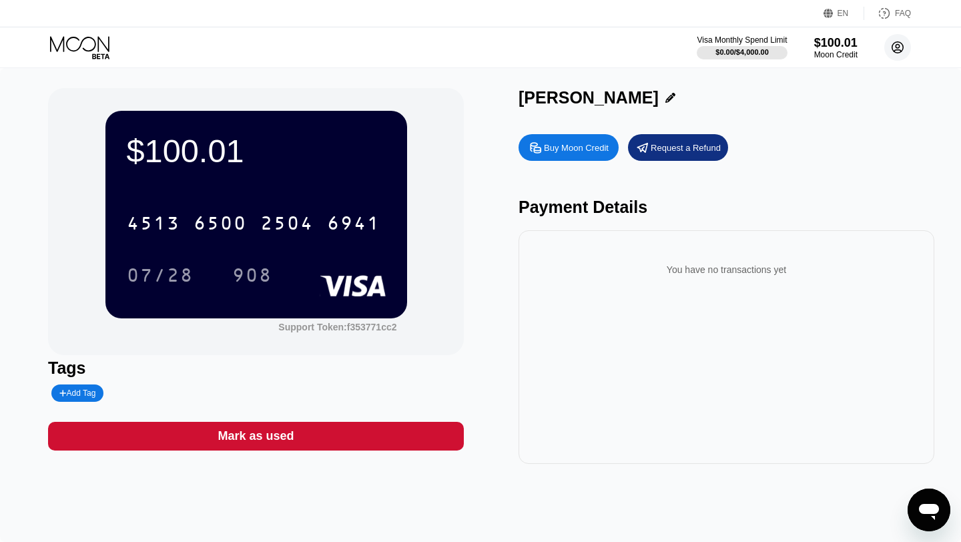
click at [903, 49] on icon at bounding box center [897, 47] width 11 height 11
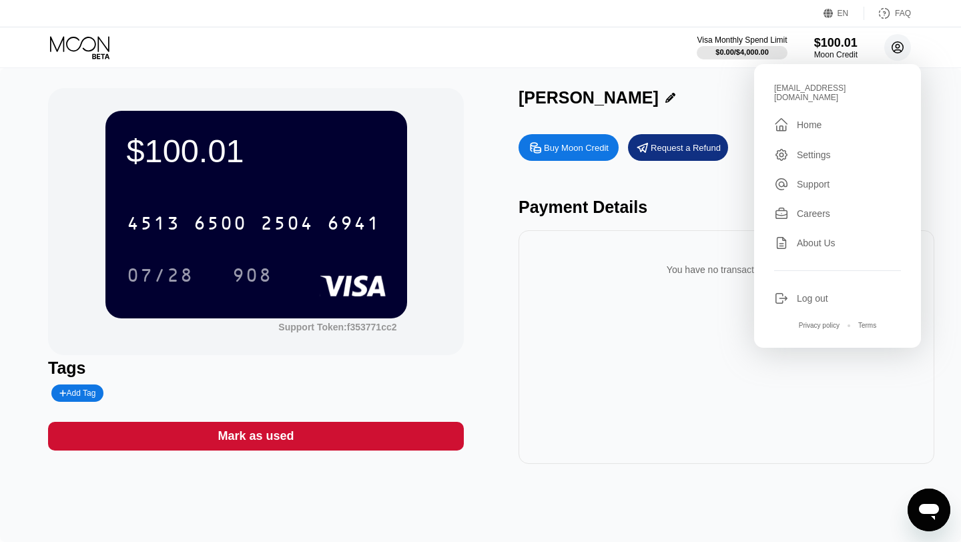
click at [903, 49] on icon at bounding box center [897, 47] width 11 height 11
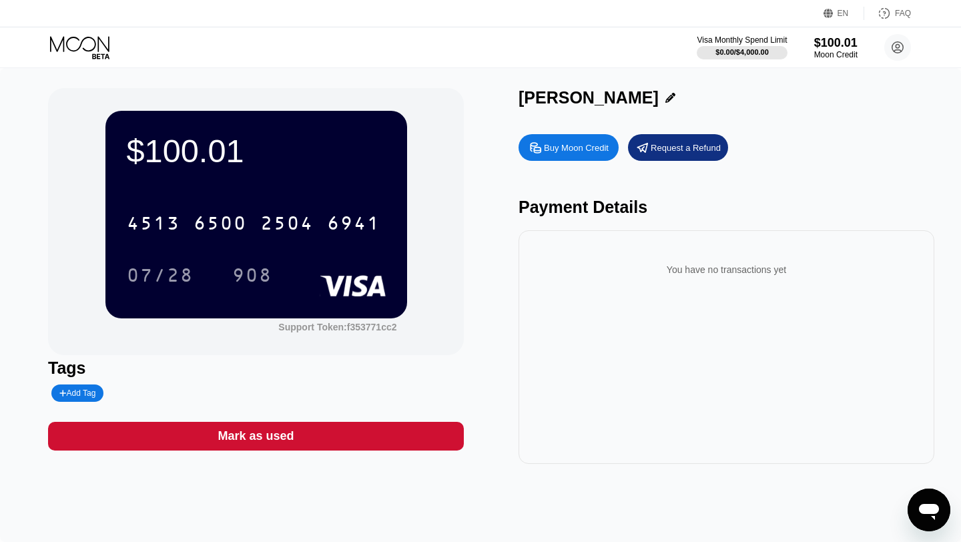
click at [909, 7] on div "FAQ" at bounding box center [887, 13] width 47 height 13
click at [932, 501] on icon "Open messaging window" at bounding box center [929, 510] width 24 height 24
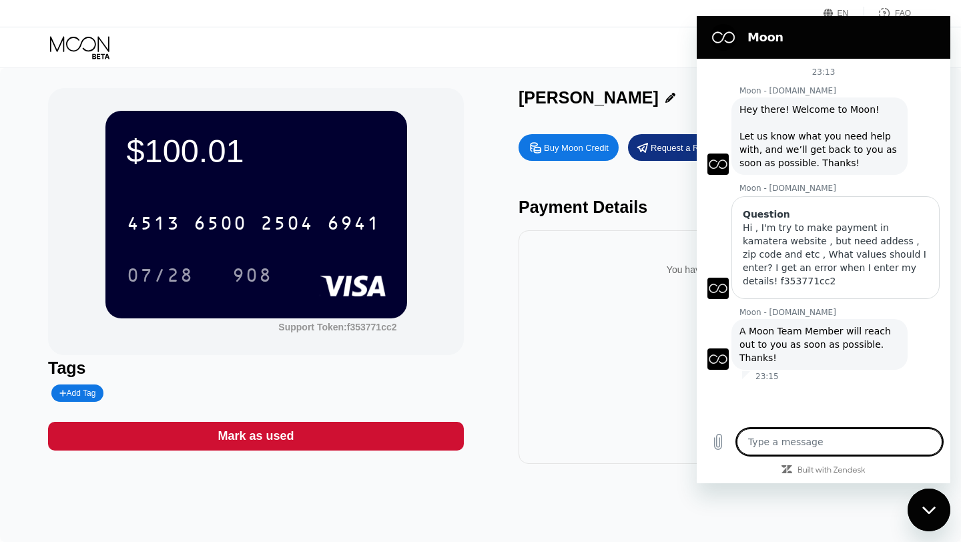
type textarea "x"
click at [763, 433] on textarea at bounding box center [838, 441] width 205 height 27
type textarea "ش"
type textarea "x"
type textarea "شد"
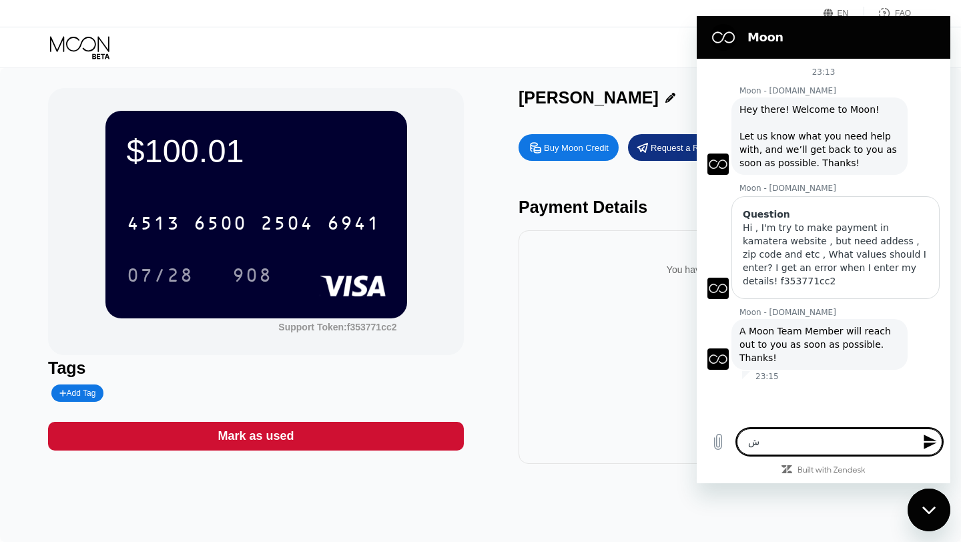
type textarea "x"
type textarea "شدغ"
type textarea "x"
type textarea "شدغ"
type textarea "x"
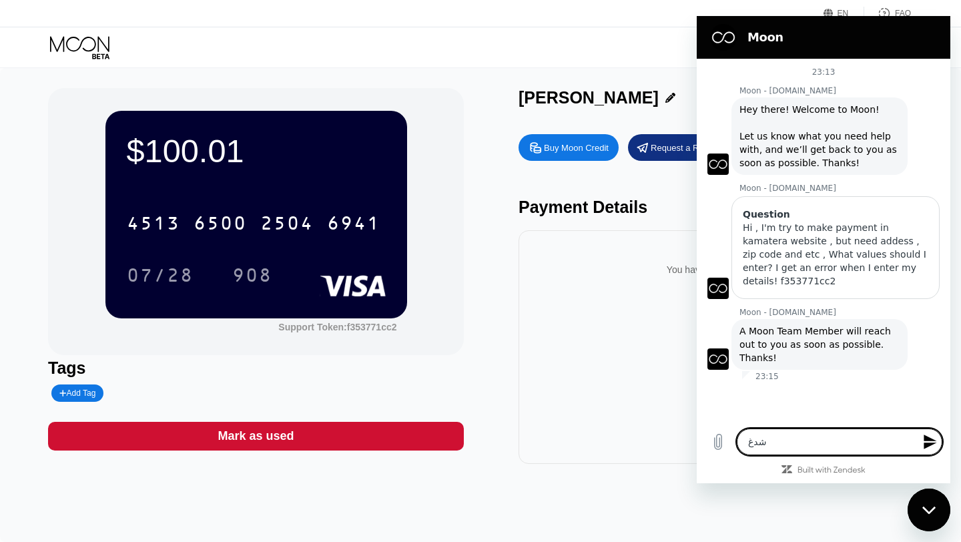
type textarea "شدغ"
type textarea "x"
type textarea "شد"
type textarea "x"
type textarea "ش"
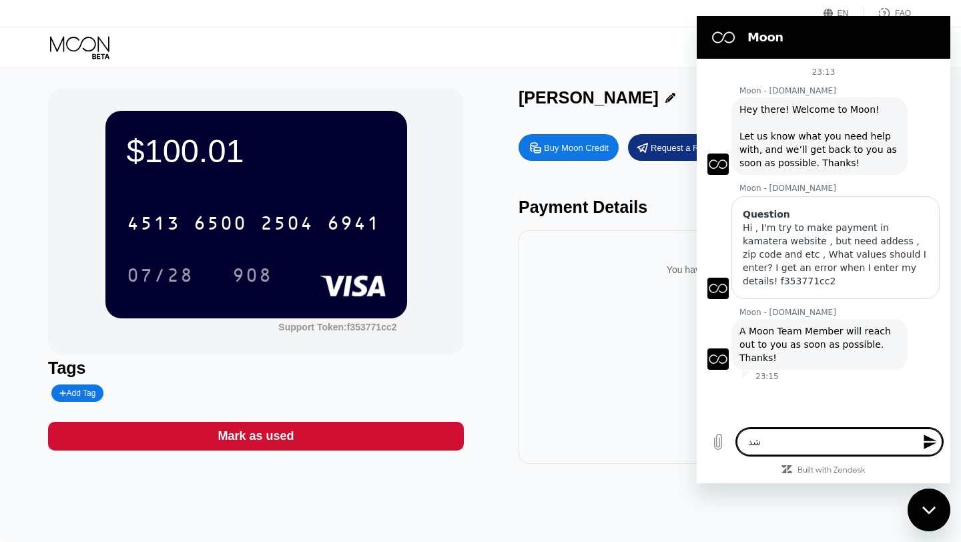
type textarea "x"
type textarea "a"
type textarea "x"
type textarea "an"
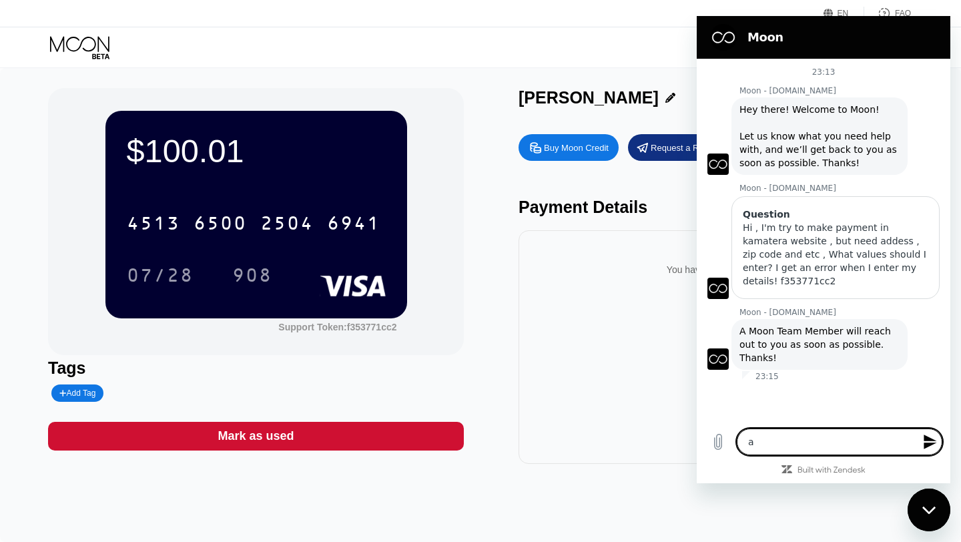
type textarea "x"
type textarea "any"
type textarea "x"
type textarea "any"
type textarea "x"
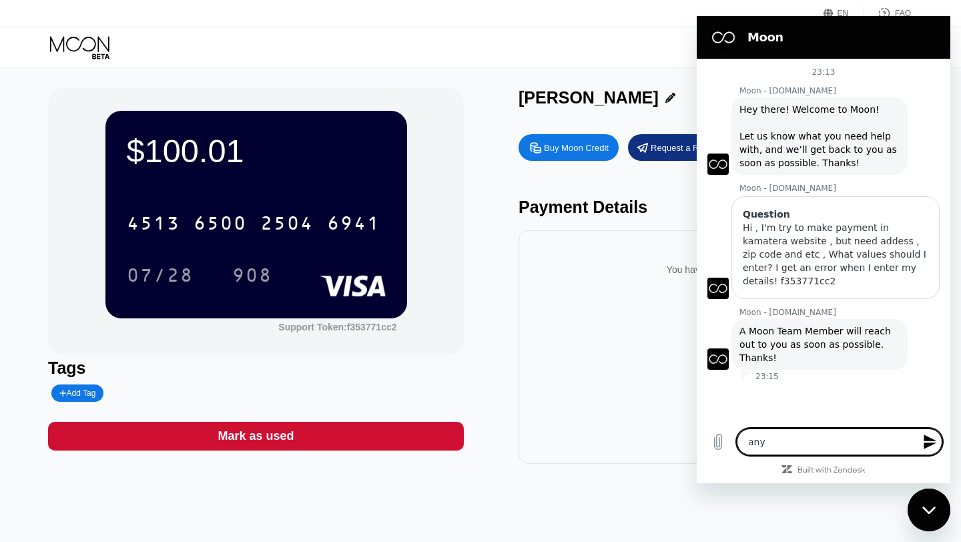
type textarea "any n"
type textarea "x"
type textarea "any ne"
type textarea "x"
type textarea "any new"
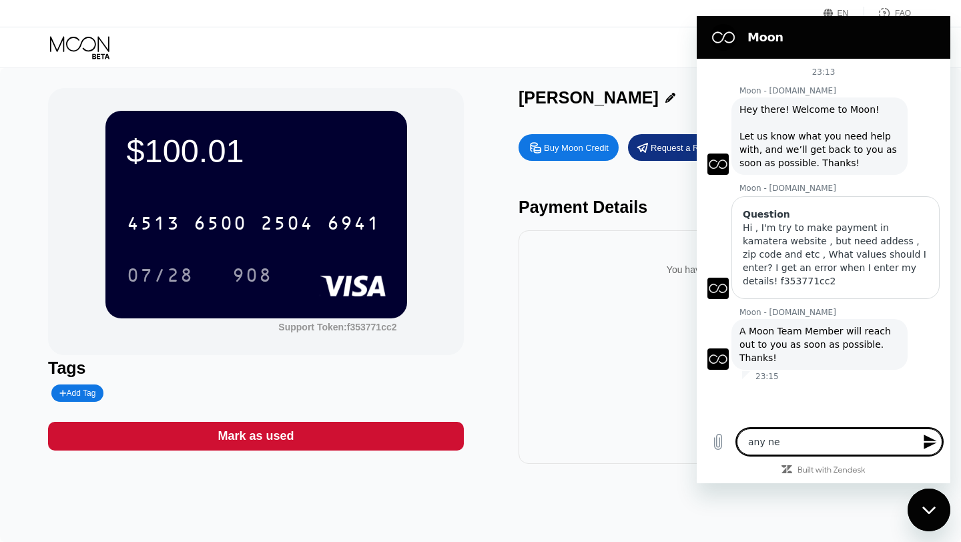
type textarea "x"
type textarea "any news"
type textarea "x"
type textarea "any news?"
type textarea "x"
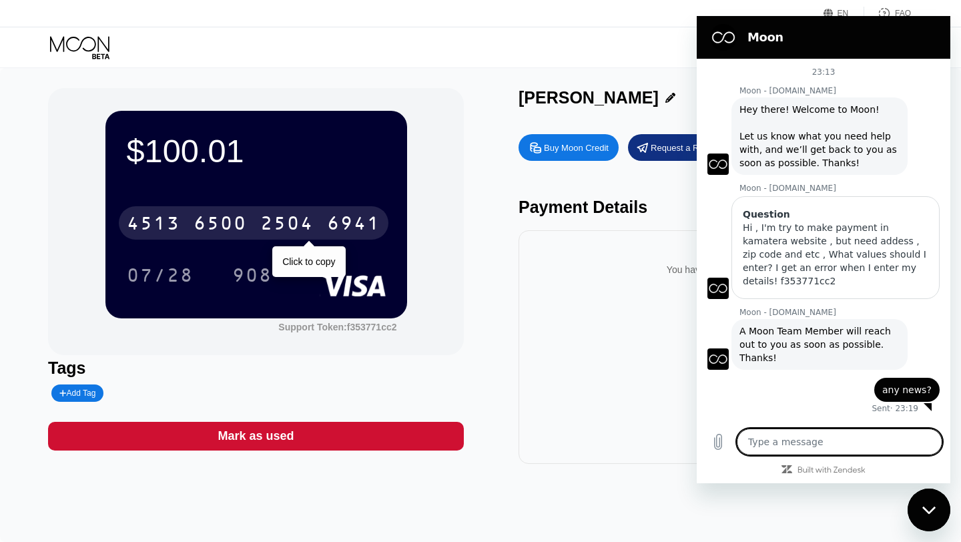
click at [228, 231] on div "6500" at bounding box center [219, 224] width 53 height 21
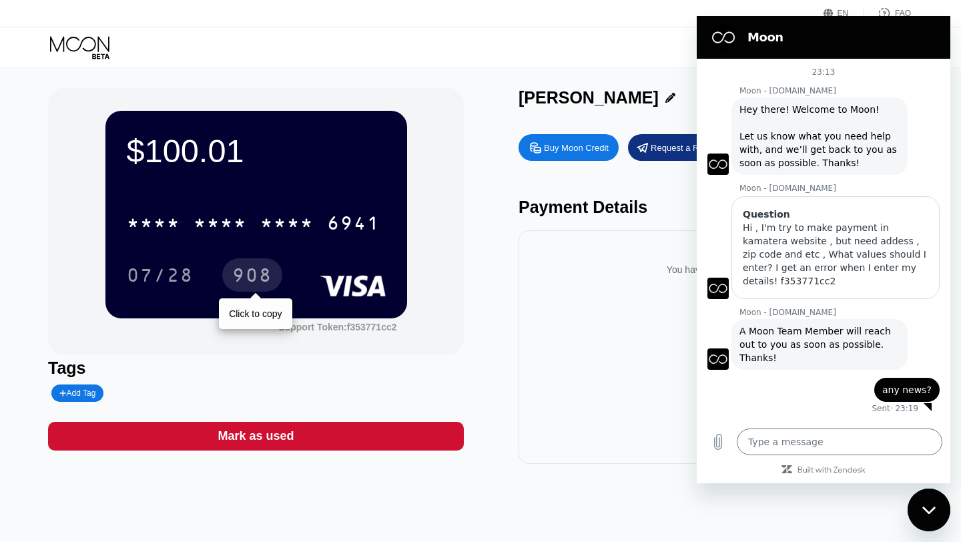
click at [257, 281] on div "908" at bounding box center [252, 276] width 40 height 21
type textarea "x"
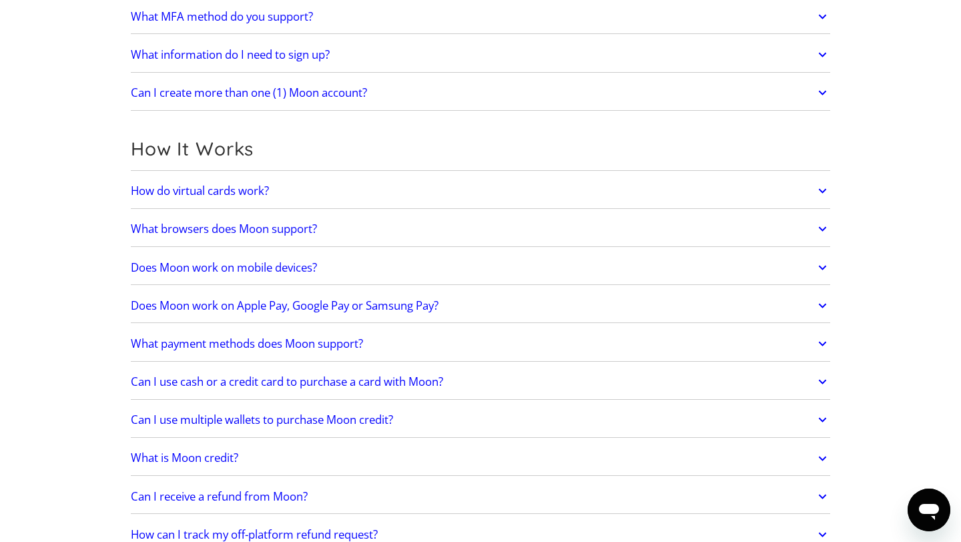
scroll to position [269, 0]
click at [478, 181] on link "How do virtual cards work?" at bounding box center [480, 189] width 699 height 28
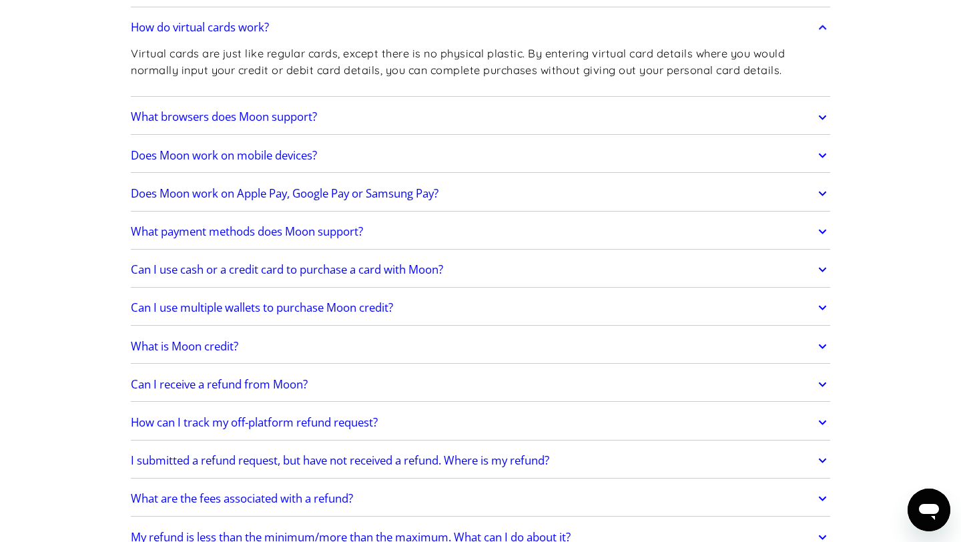
scroll to position [433, 0]
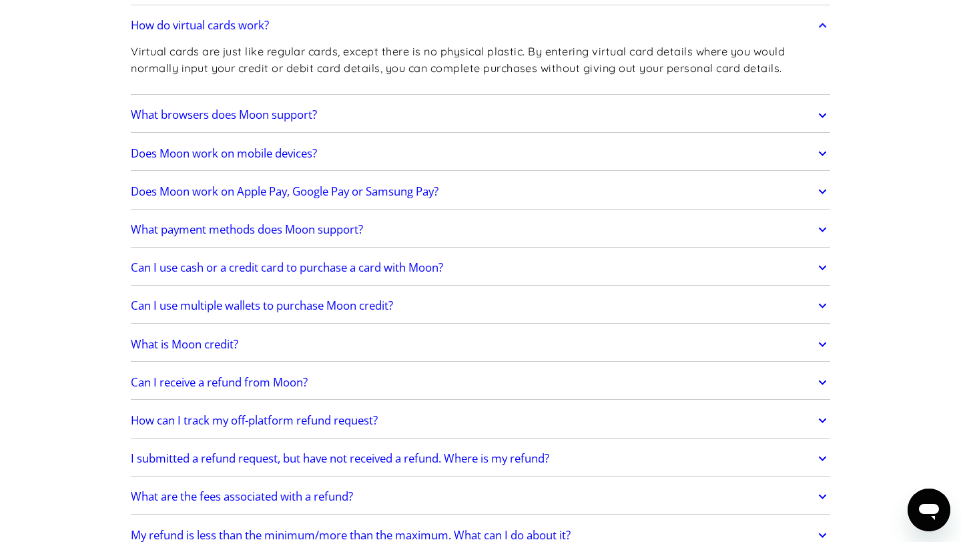
click at [567, 186] on link "Does Moon work on Apple Pay, Google Pay or Samsung Pay?" at bounding box center [480, 191] width 699 height 28
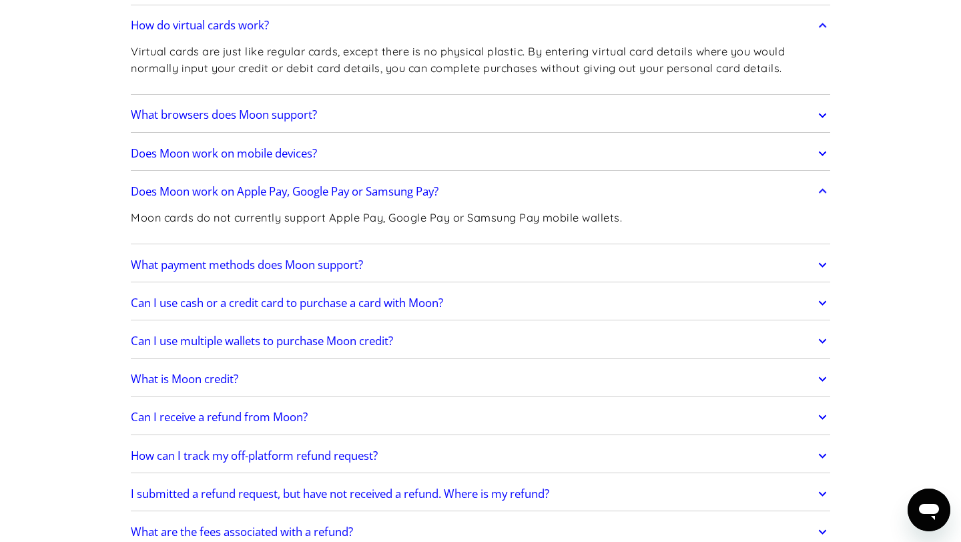
click at [600, 253] on link "What payment methods does Moon support?" at bounding box center [480, 265] width 699 height 28
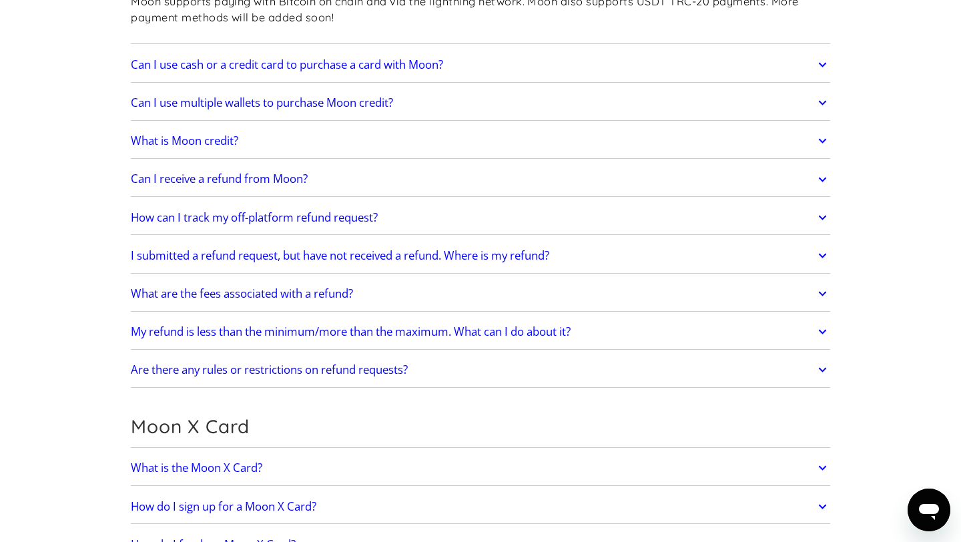
scroll to position [726, 0]
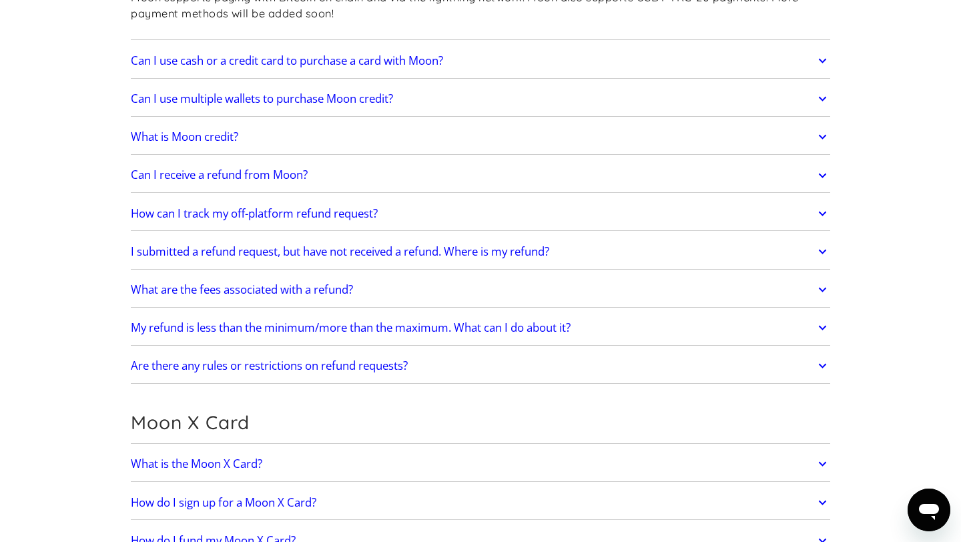
click at [652, 262] on link "I submitted a refund request, but have not received a refund. Where is my refun…" at bounding box center [480, 251] width 699 height 28
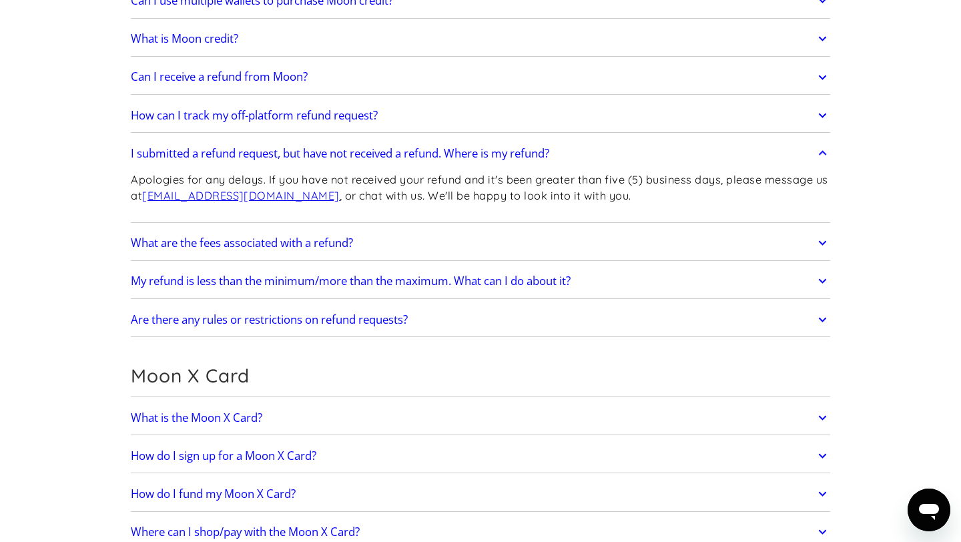
scroll to position [828, 0]
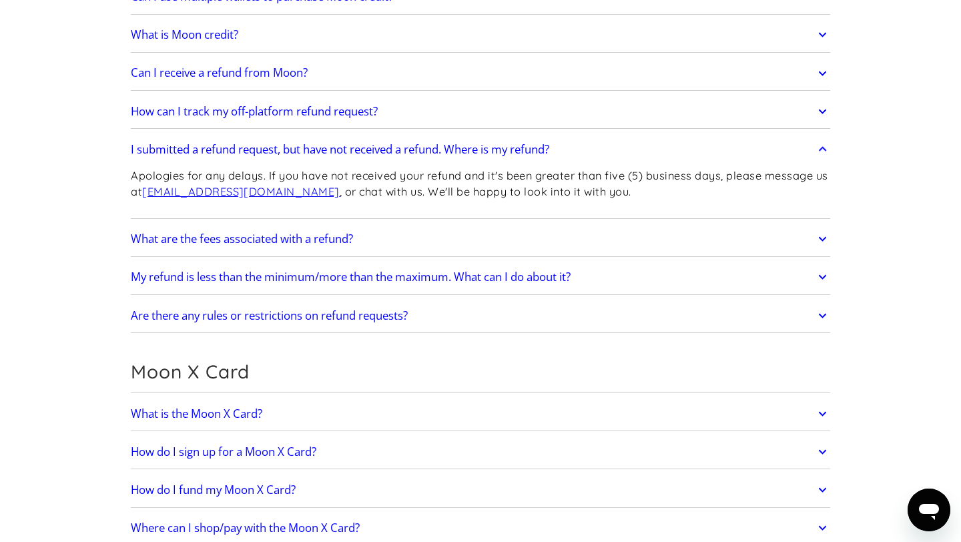
click at [674, 290] on link "My refund is less than the minimum/more than the maximum. What can I do about i…" at bounding box center [480, 277] width 699 height 28
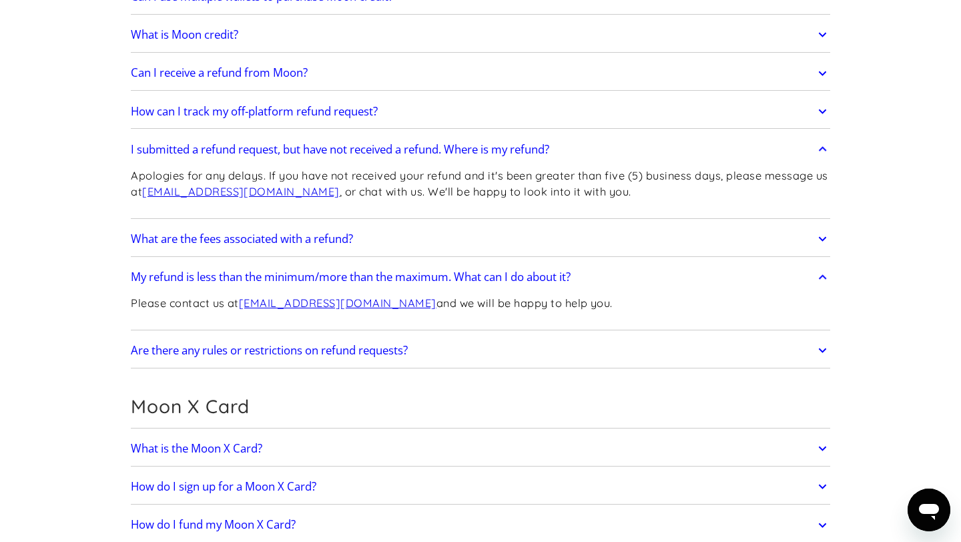
click at [688, 356] on link "Are there any rules or restrictions on refund requests?" at bounding box center [480, 350] width 699 height 28
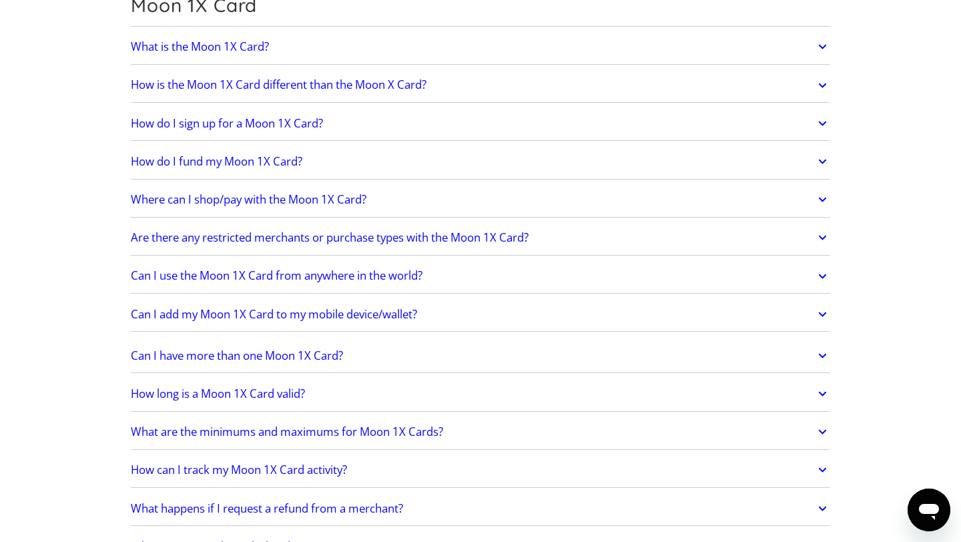
scroll to position [1979, 0]
